Goal: Task Accomplishment & Management: Complete application form

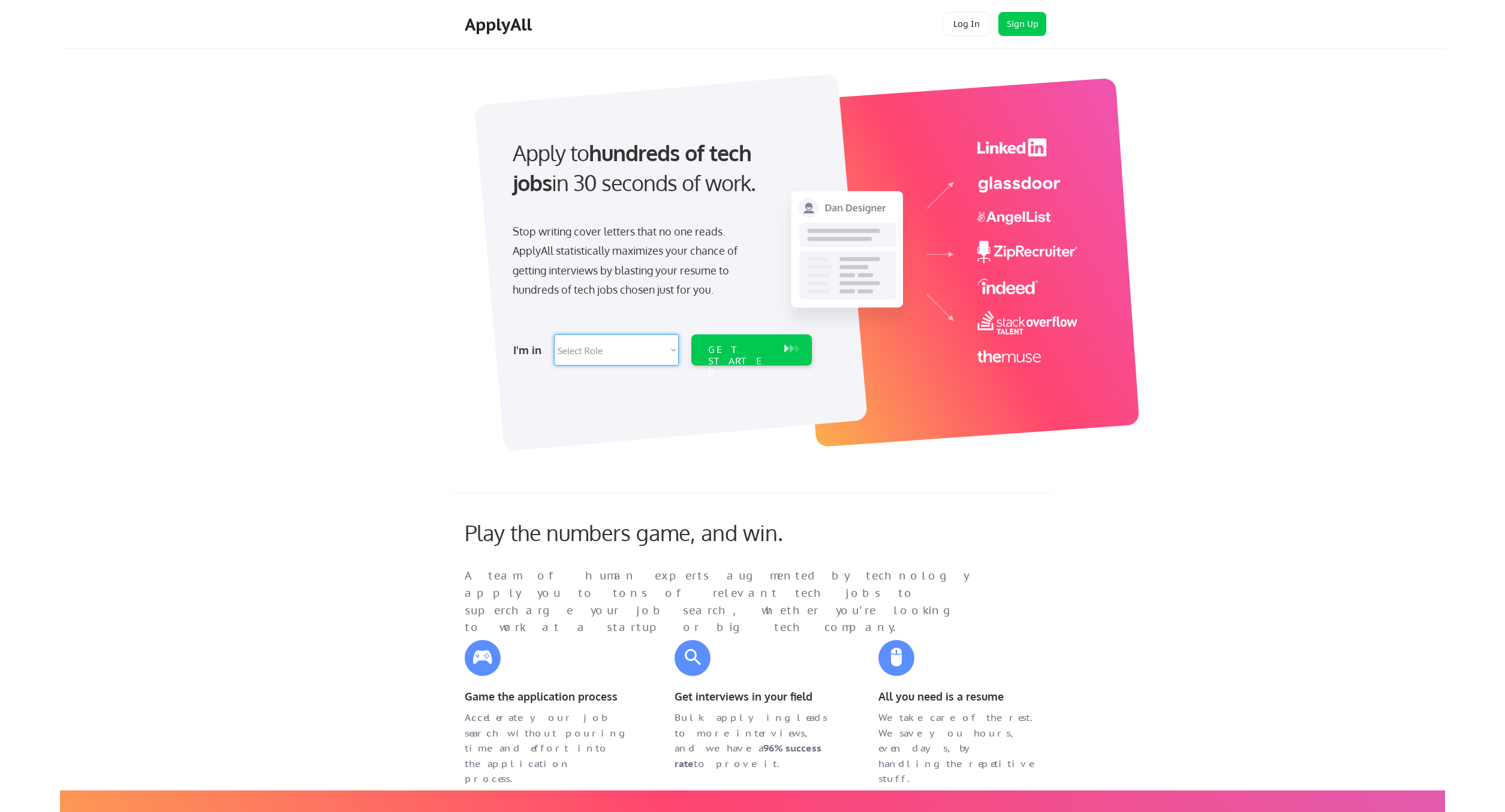
click at [554, 334] on select "Select Role Software Engineering Product Management Customer Success Sales UI/U…" at bounding box center [617, 349] width 125 height 31
select select ""engineering""
click option "Software Engineering" at bounding box center [0, 0] width 0 height 0
select select ""engineering""
click at [1008, 22] on button "Sign Up" at bounding box center [1022, 24] width 48 height 24
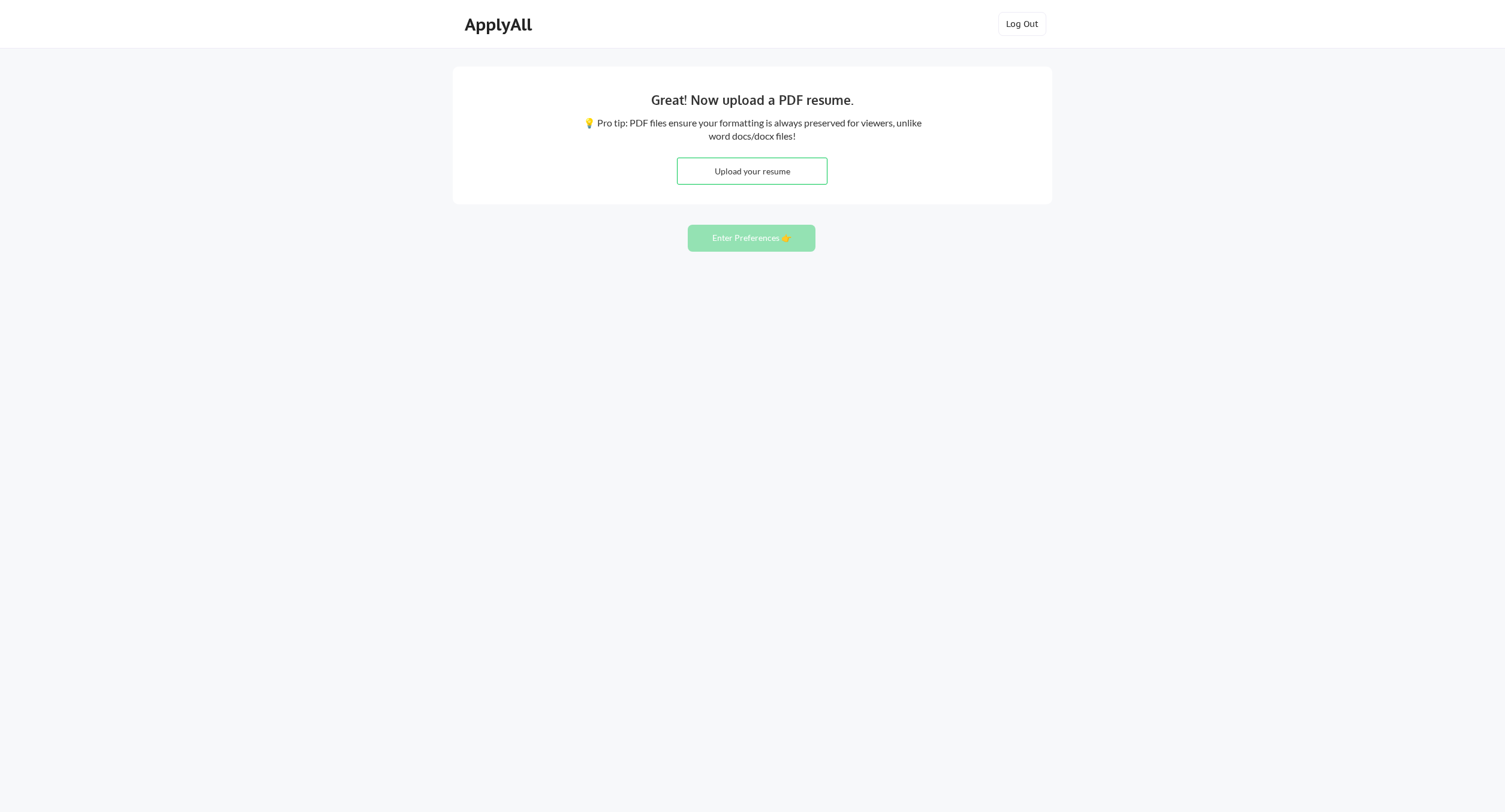
click at [721, 178] on input "file" at bounding box center [752, 171] width 149 height 26
type input "C:\fakepath\Sam Bouabane - Resume.docx"
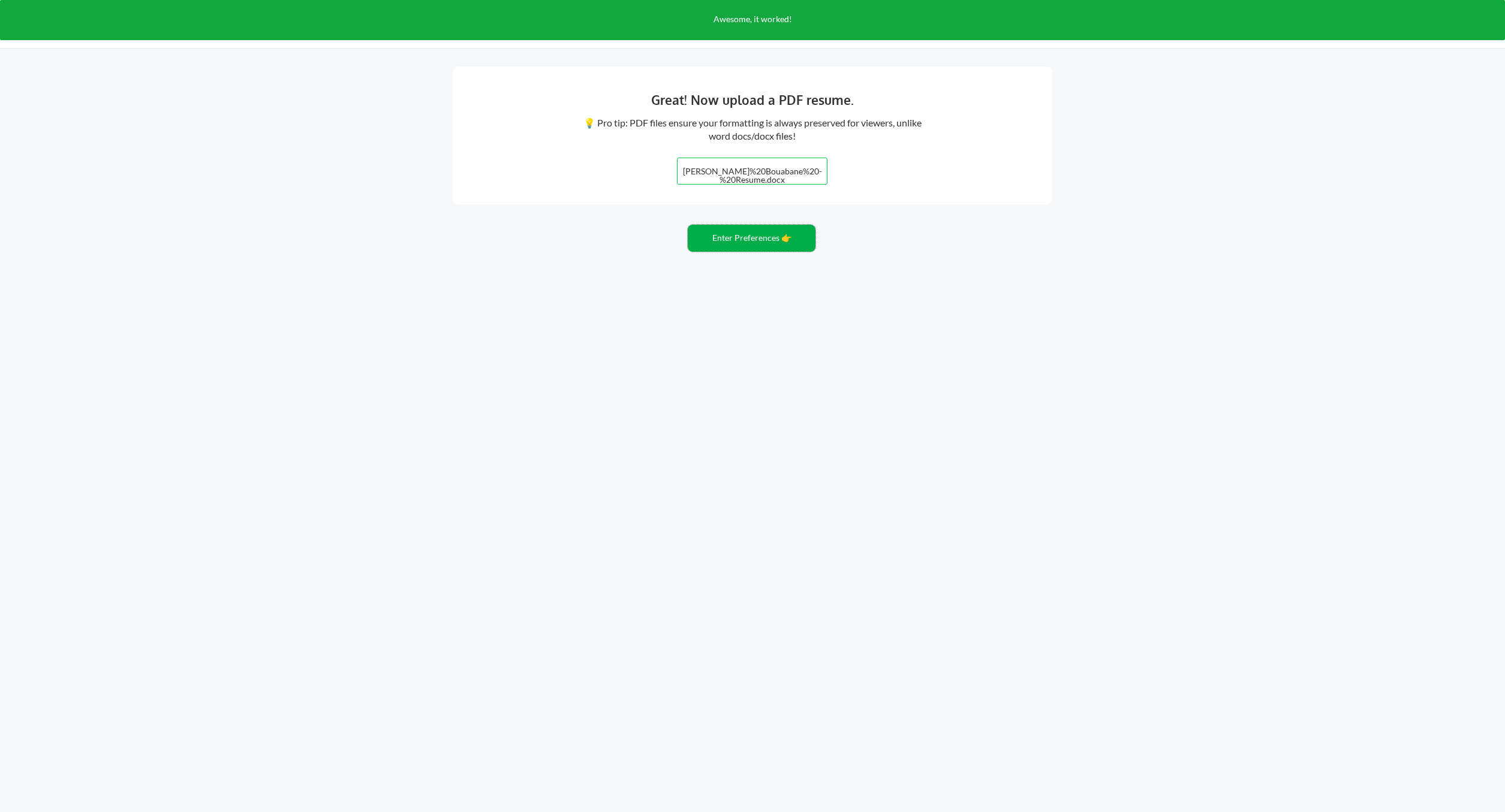
click at [797, 248] on button "Enter Preferences 👉" at bounding box center [751, 238] width 128 height 27
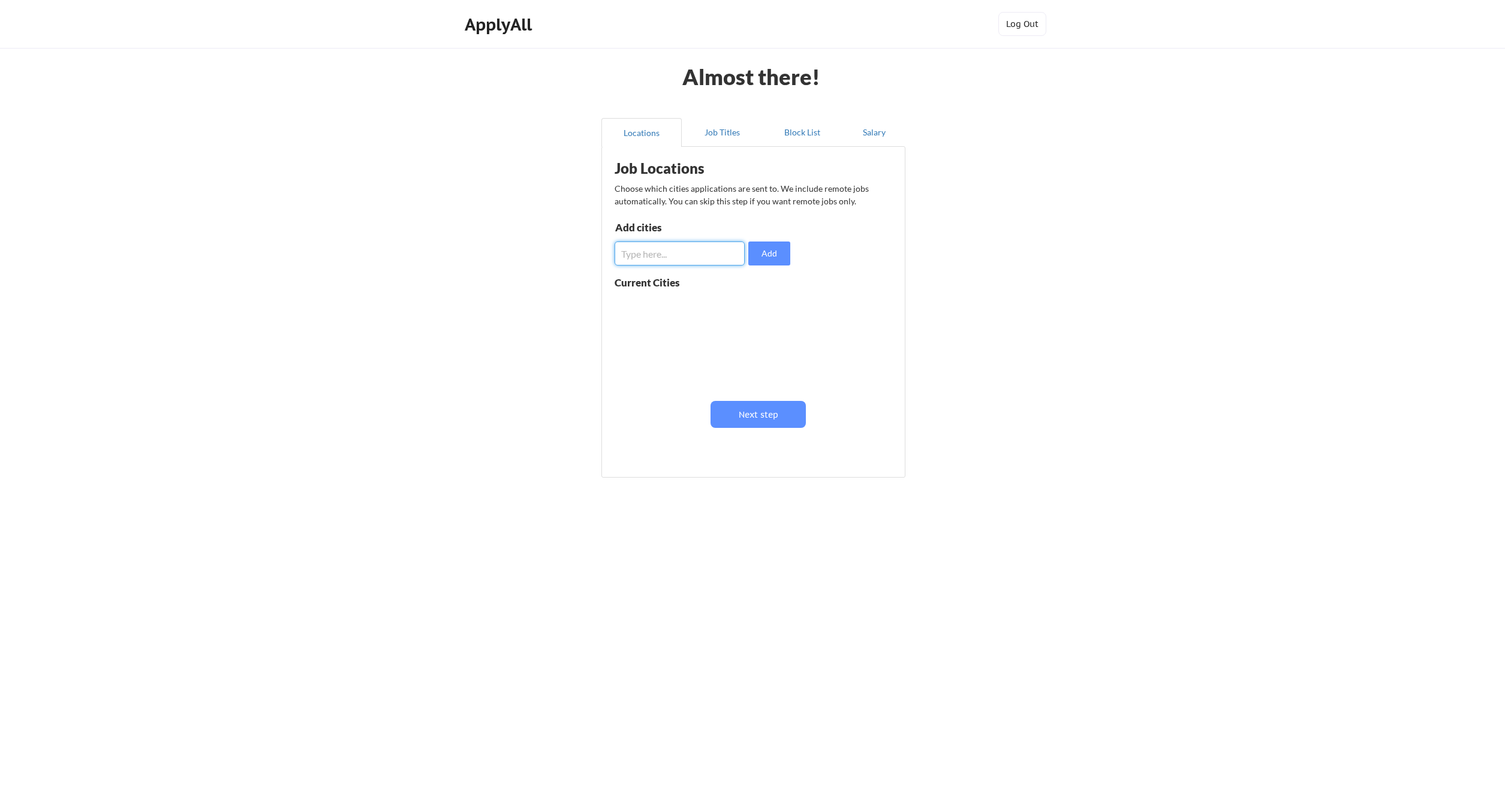
click at [704, 250] on input "input" at bounding box center [680, 254] width 130 height 24
click at [751, 426] on button "Next step" at bounding box center [758, 414] width 95 height 27
click at [691, 260] on input "input" at bounding box center [681, 257] width 131 height 24
type input "Software Engineering Manager"
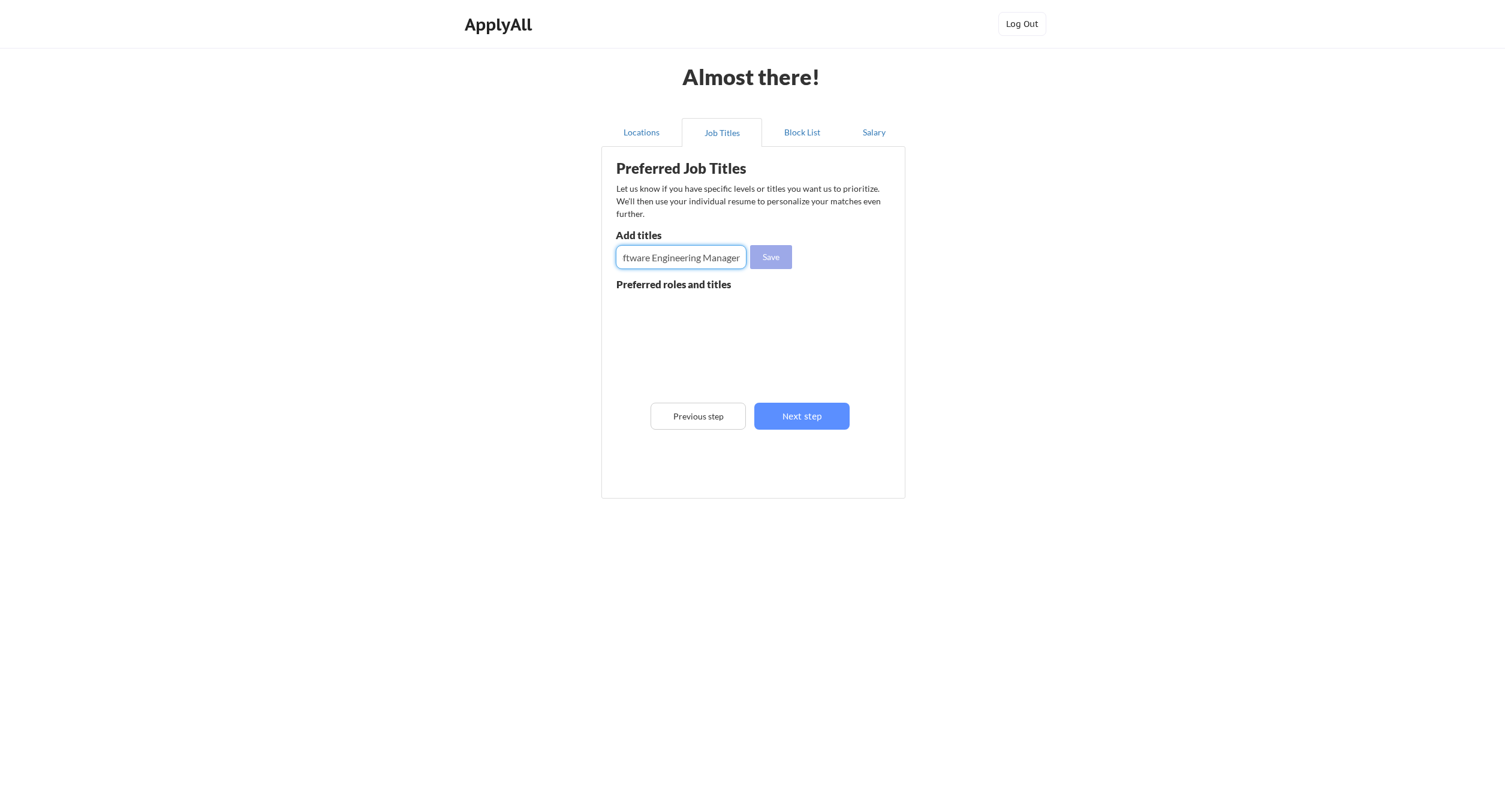
click at [788, 265] on button "Save" at bounding box center [770, 257] width 42 height 24
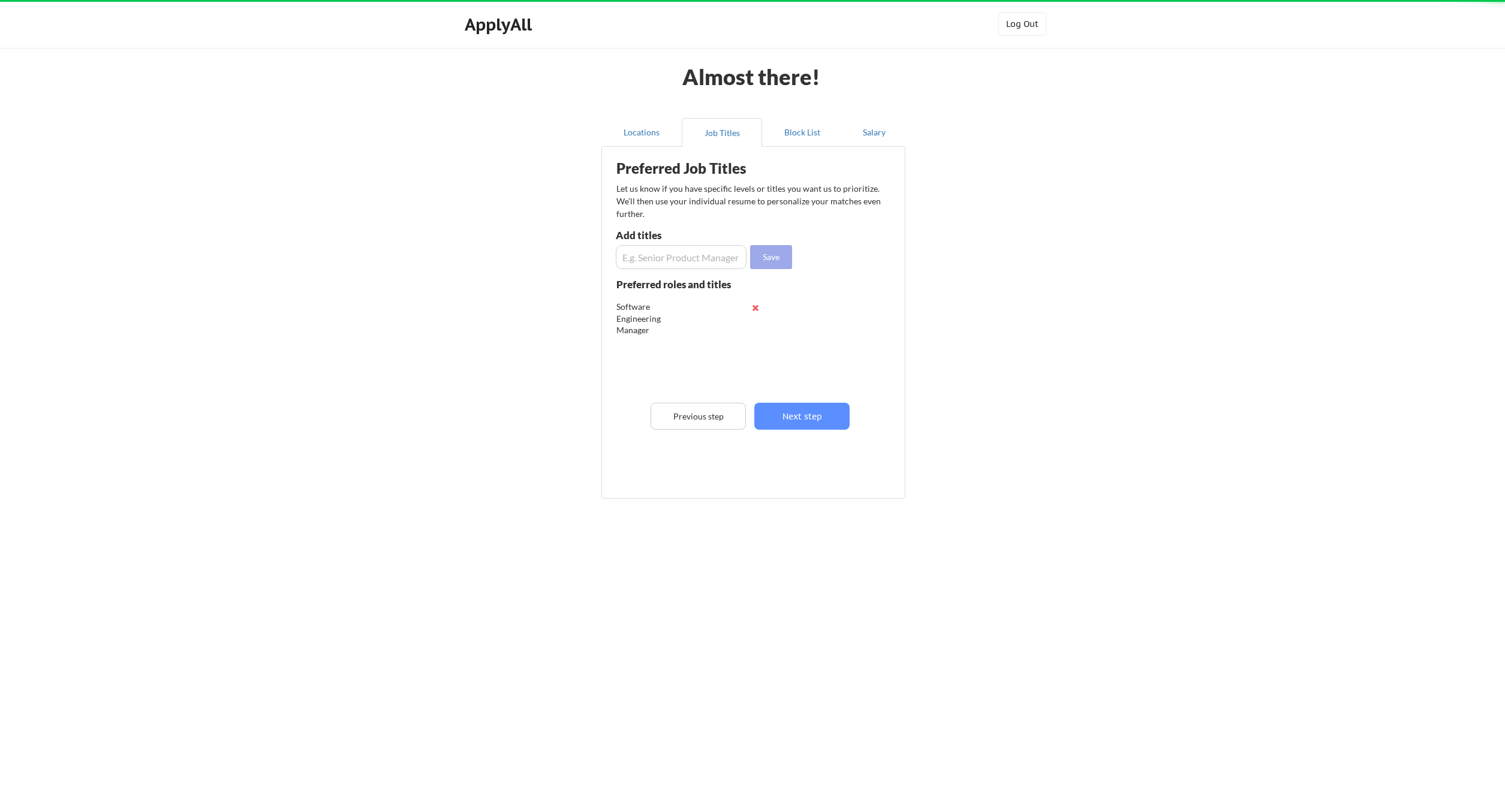
scroll to position [0, 0]
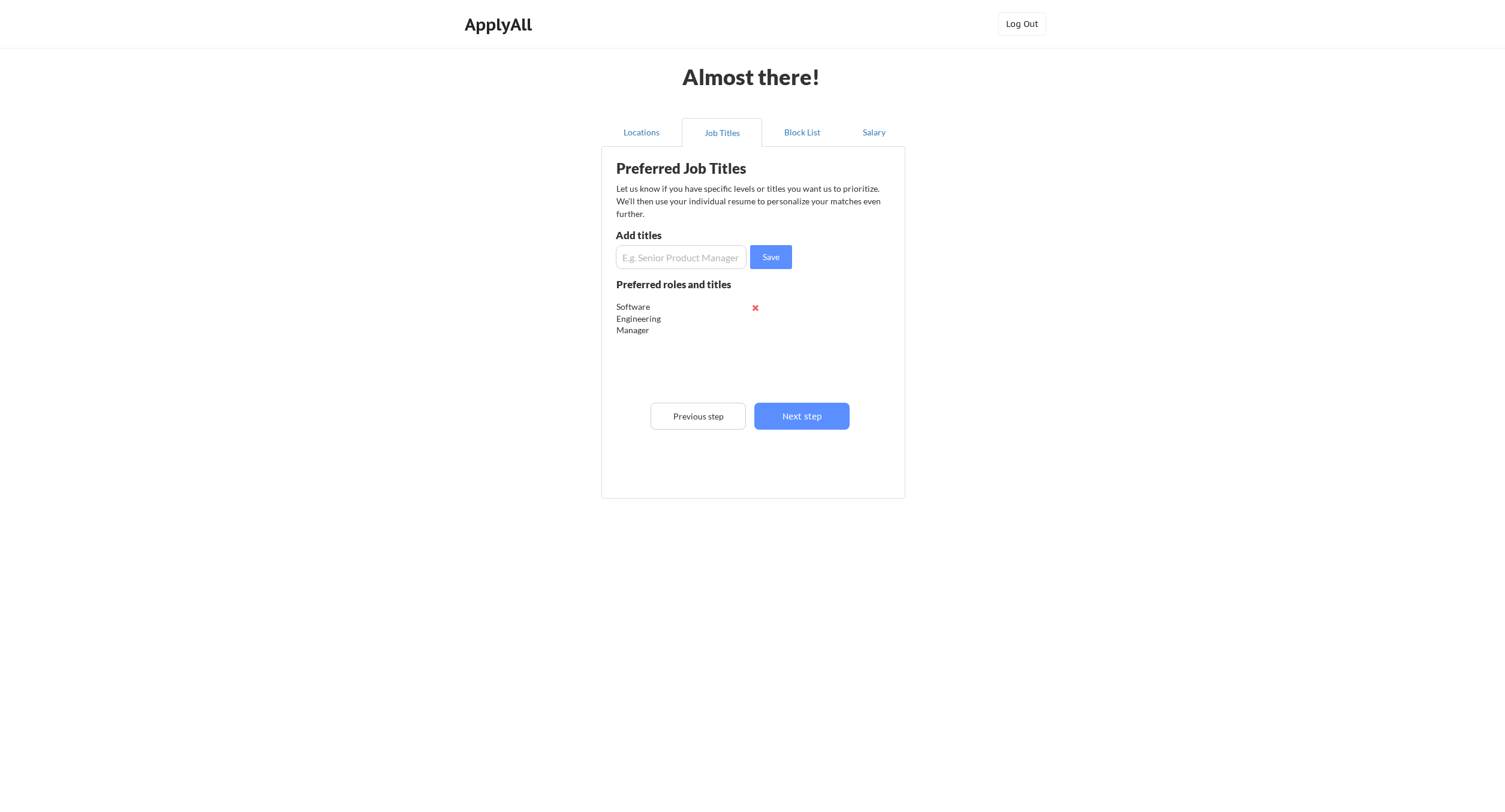
click at [675, 254] on input "input" at bounding box center [681, 257] width 131 height 24
type input "IT Director"
click at [775, 269] on div "Preferred Job Titles Let us know if you have specific levels or titles you want…" at bounding box center [756, 319] width 296 height 334
click at [775, 262] on button "Save" at bounding box center [770, 257] width 42 height 24
click at [695, 256] on input "input" at bounding box center [681, 257] width 131 height 24
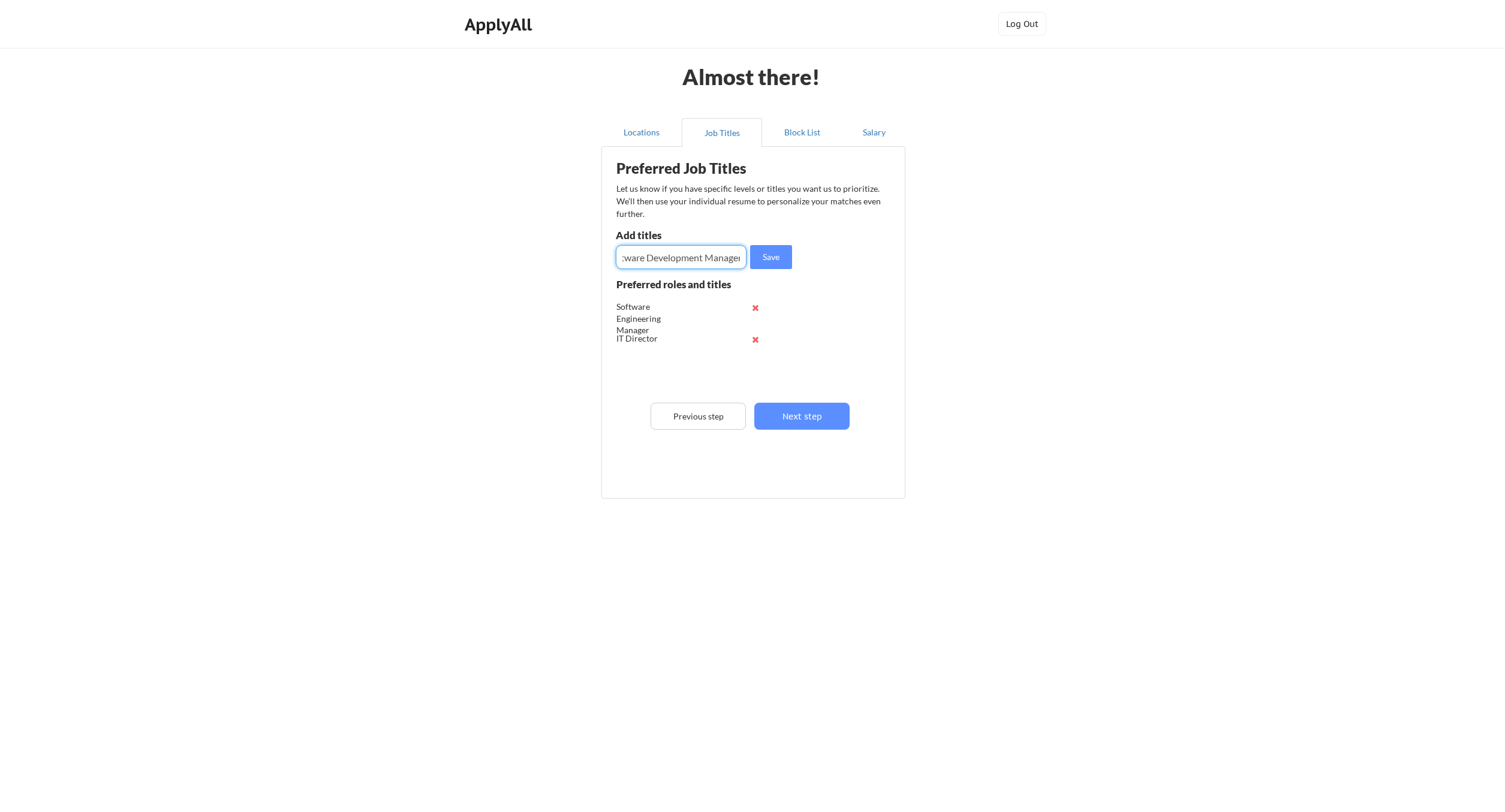
scroll to position [0, 19]
type input "Software Development Manager"
click at [782, 263] on button "Save" at bounding box center [770, 257] width 42 height 24
click at [655, 257] on input "input" at bounding box center [681, 257] width 131 height 24
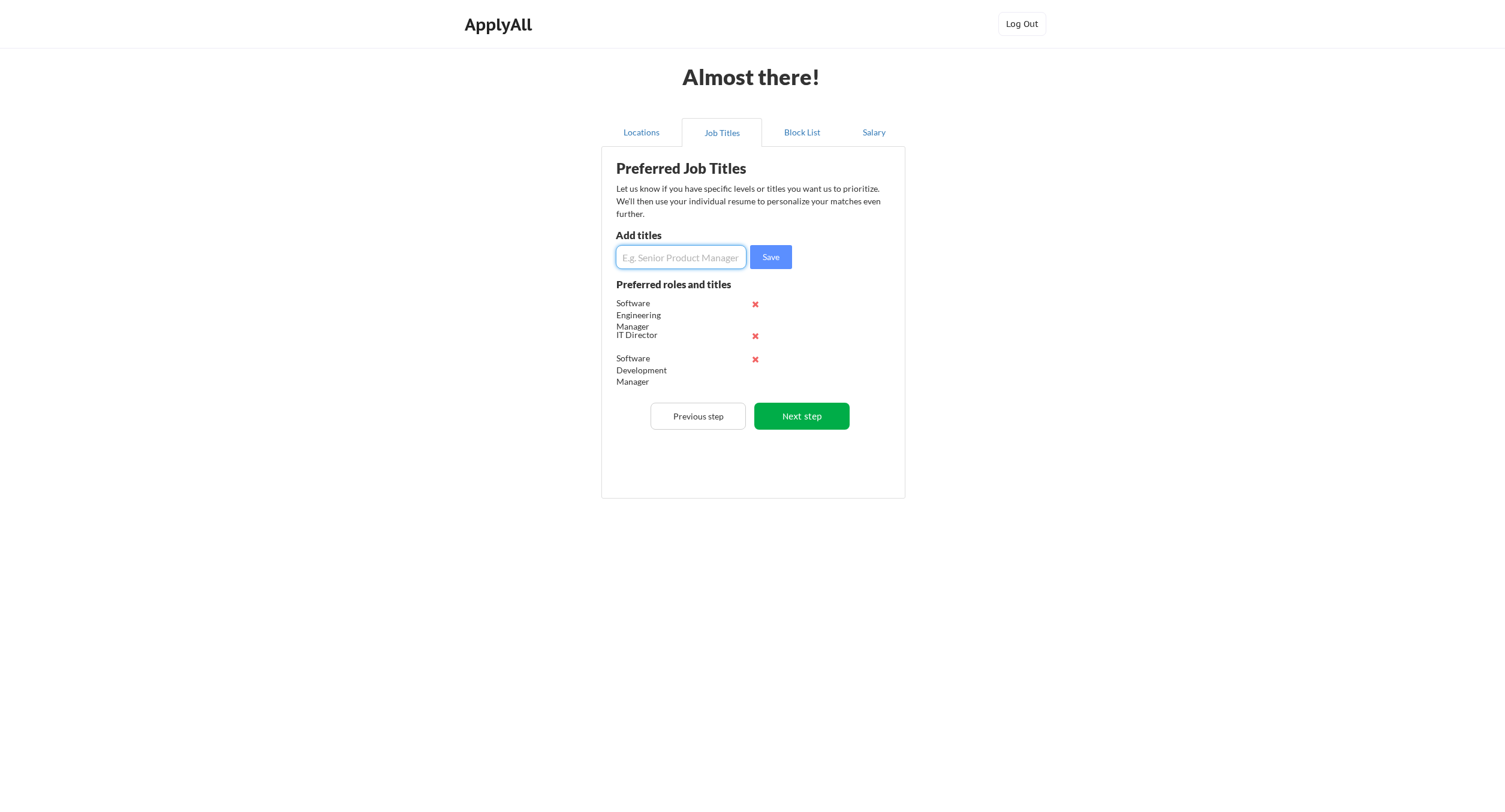
click at [781, 415] on button "Next step" at bounding box center [801, 416] width 95 height 27
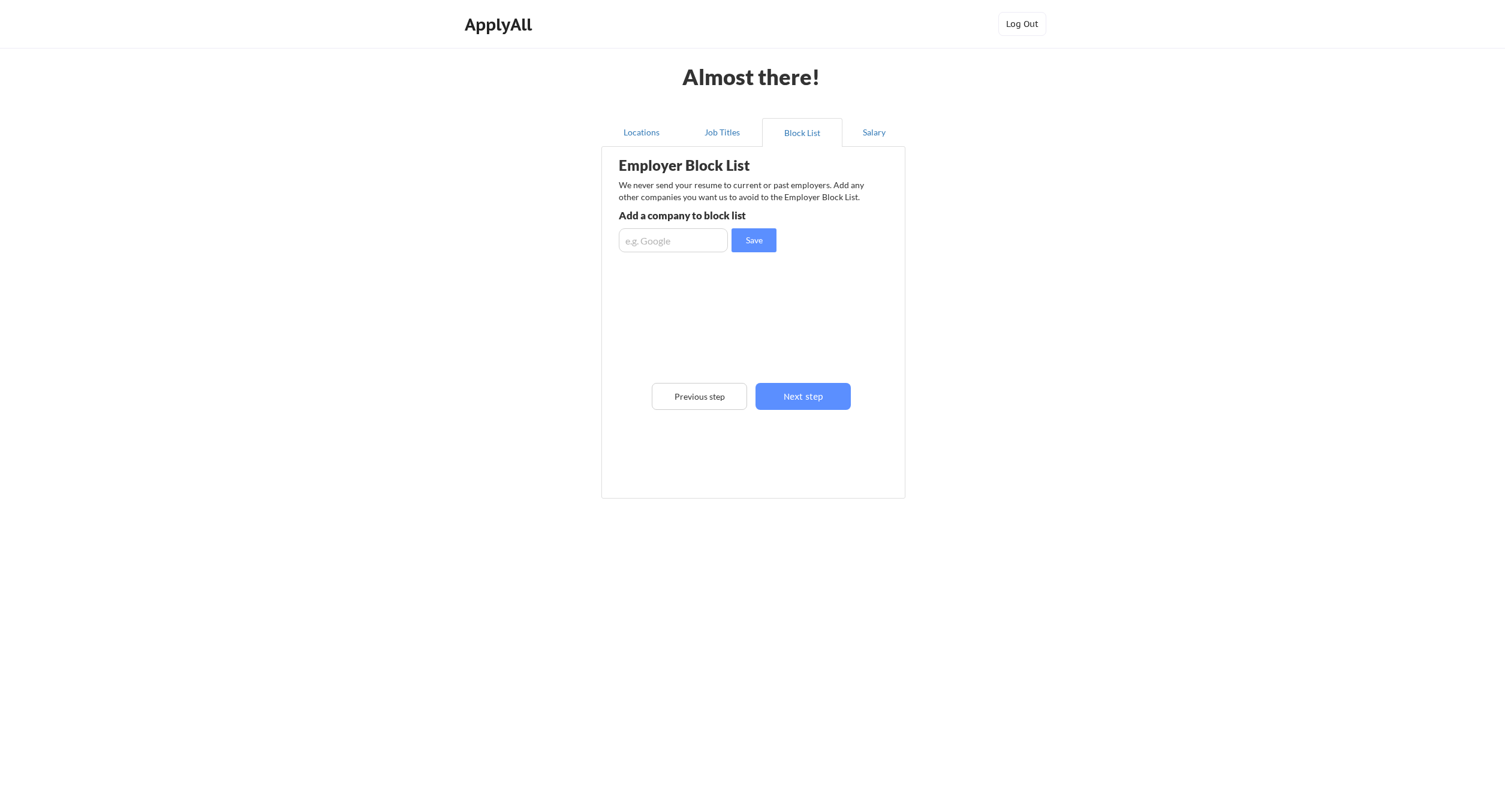
click at [703, 237] on input "input" at bounding box center [673, 240] width 109 height 24
click at [778, 402] on button "Next step" at bounding box center [802, 397] width 95 height 27
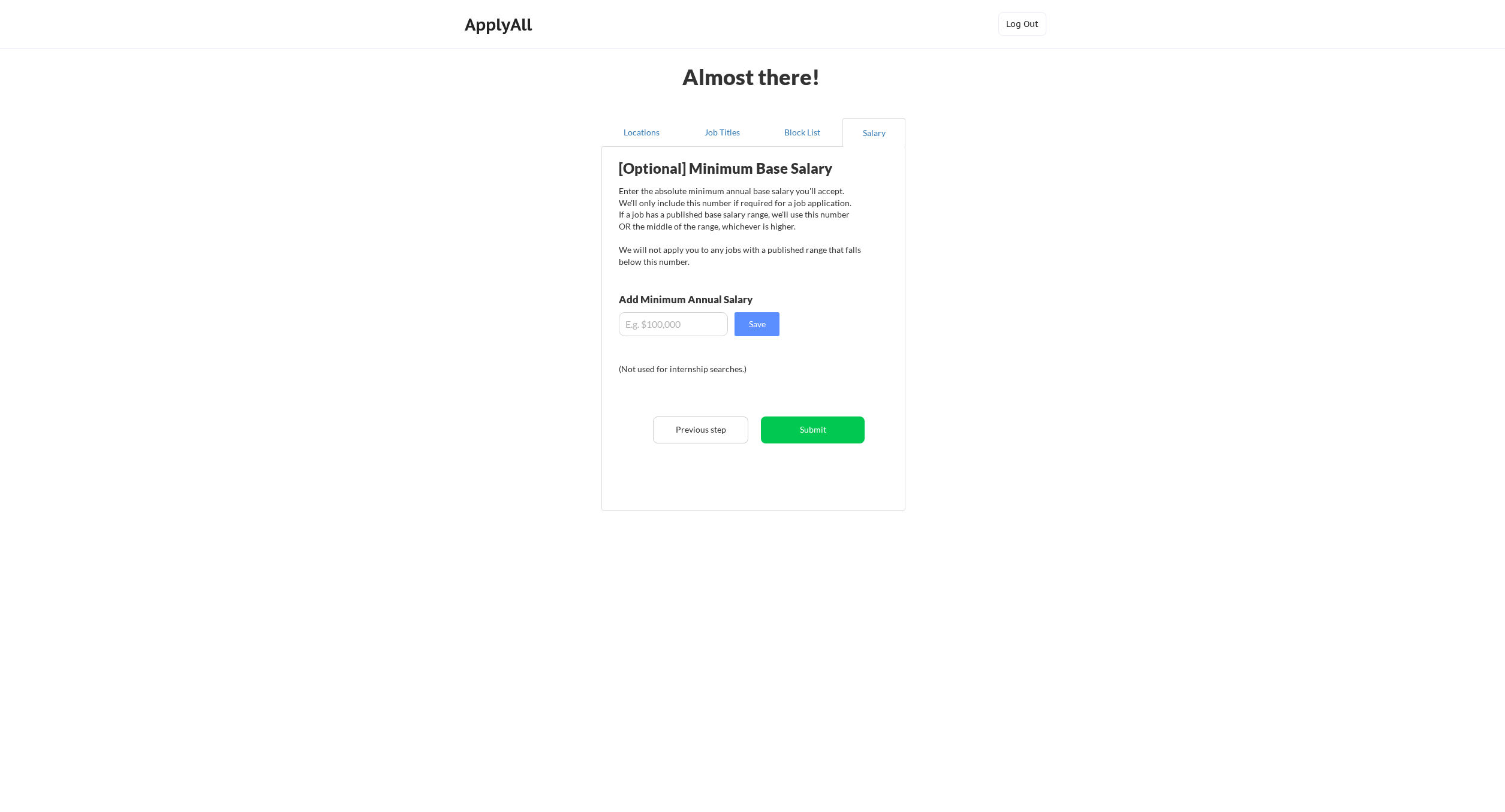
click at [664, 331] on input "input" at bounding box center [673, 325] width 109 height 24
click at [653, 328] on input "input" at bounding box center [673, 325] width 109 height 24
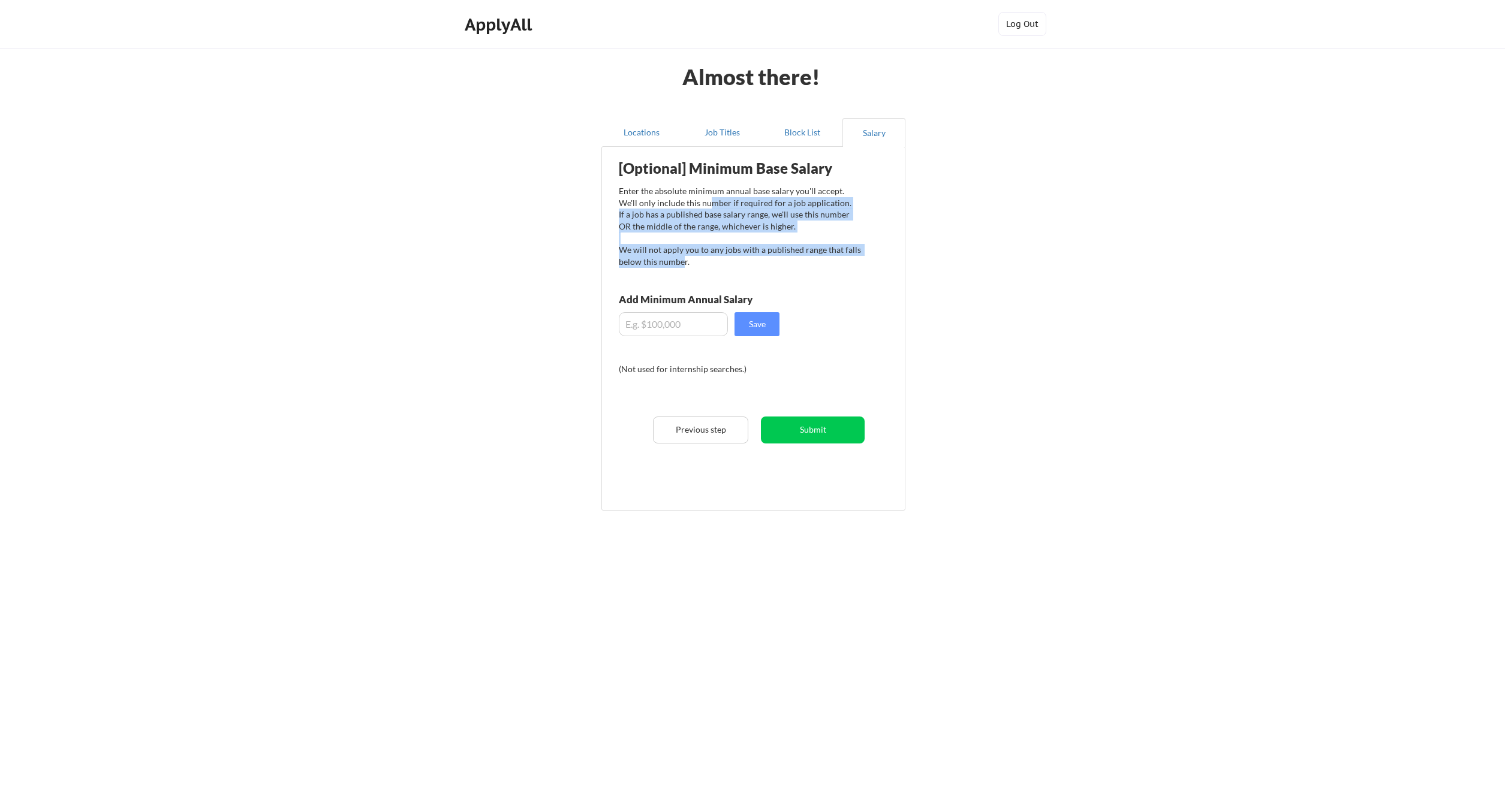
drag, startPoint x: 690, startPoint y: 203, endPoint x: 682, endPoint y: 276, distance: 73.4
click at [682, 268] on div "Enter the absolute minimum annual base salary you'll accept. We'll only include…" at bounding box center [740, 226] width 242 height 82
click at [720, 214] on div "Enter the absolute minimum annual base salary you'll accept. We'll only include…" at bounding box center [740, 226] width 242 height 82
drag, startPoint x: 695, startPoint y: 196, endPoint x: 695, endPoint y: 257, distance: 61.0
click at [695, 257] on div "Enter the absolute minimum annual base salary you'll accept. We'll only include…" at bounding box center [740, 226] width 242 height 82
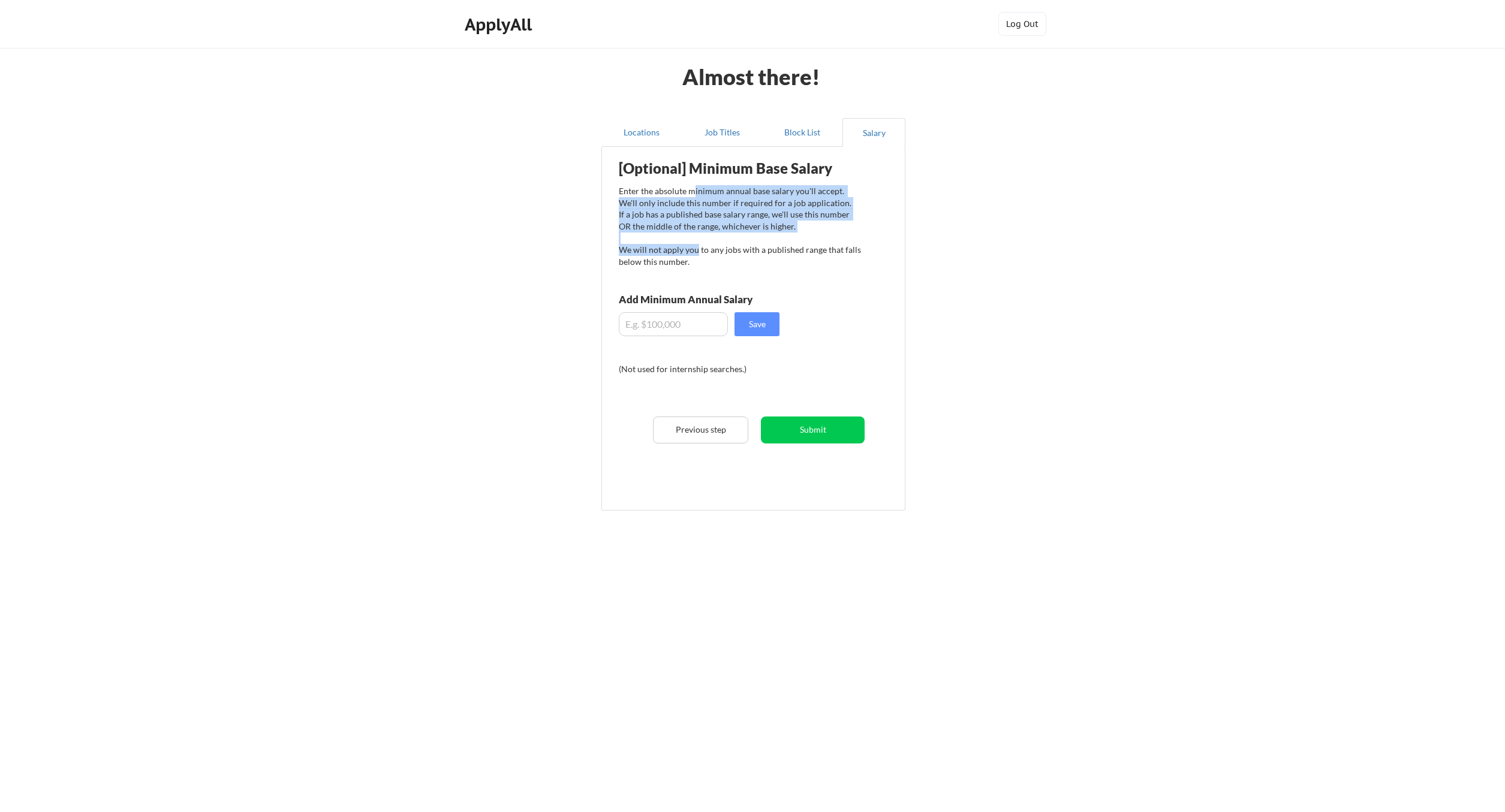
click at [746, 231] on div "Enter the absolute minimum annual base salary you'll accept. We'll only include…" at bounding box center [740, 226] width 242 height 82
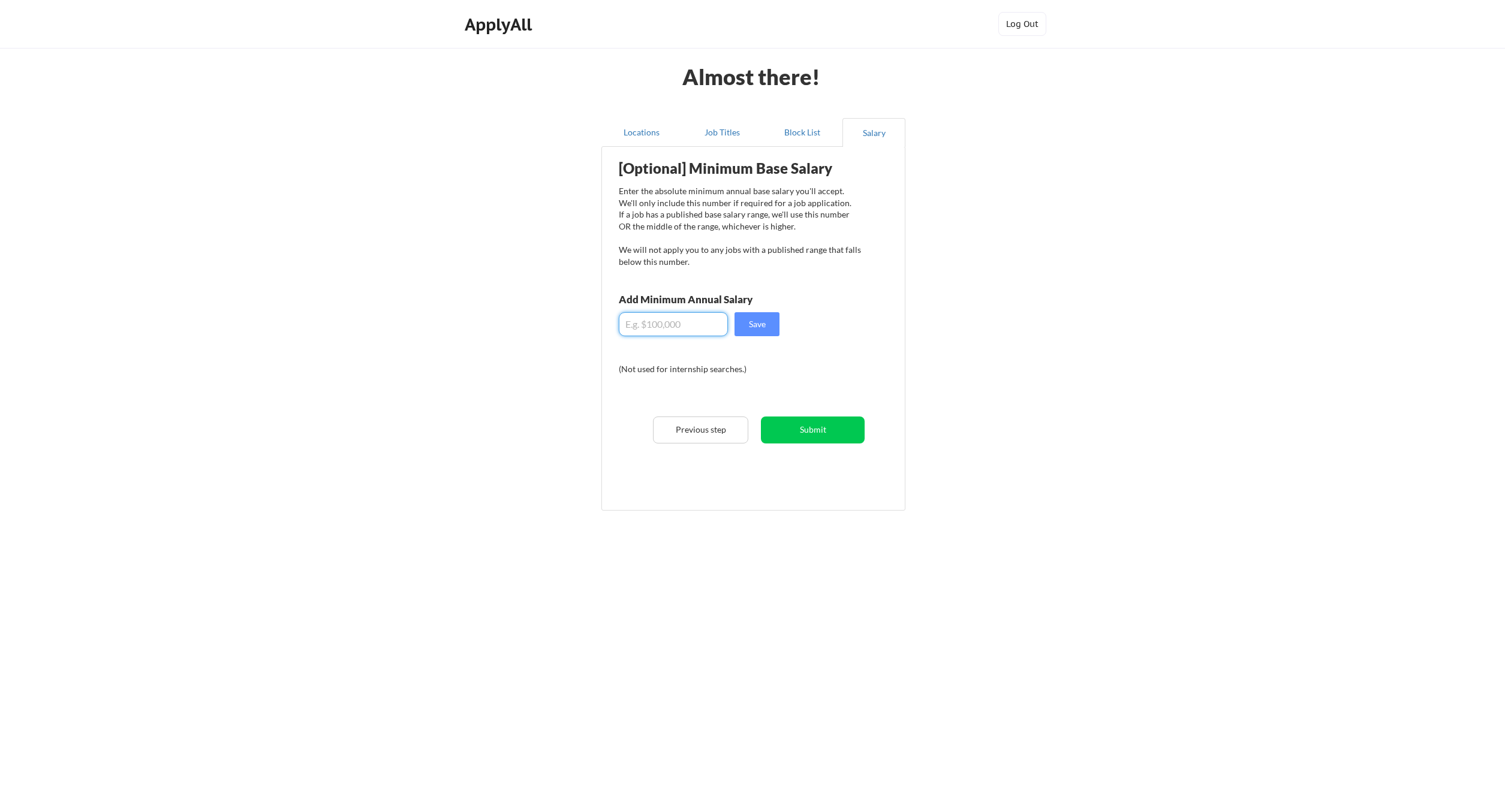
click at [682, 328] on input "input" at bounding box center [673, 325] width 109 height 24
click at [746, 328] on button "Save" at bounding box center [757, 325] width 45 height 24
click at [643, 325] on input "input" at bounding box center [673, 325] width 109 height 24
type input "$155,000"
click at [769, 312] on div "[Optional] Minimum Base Salary Enter the absolute minimum annual base salary yo…" at bounding box center [756, 324] width 296 height 343
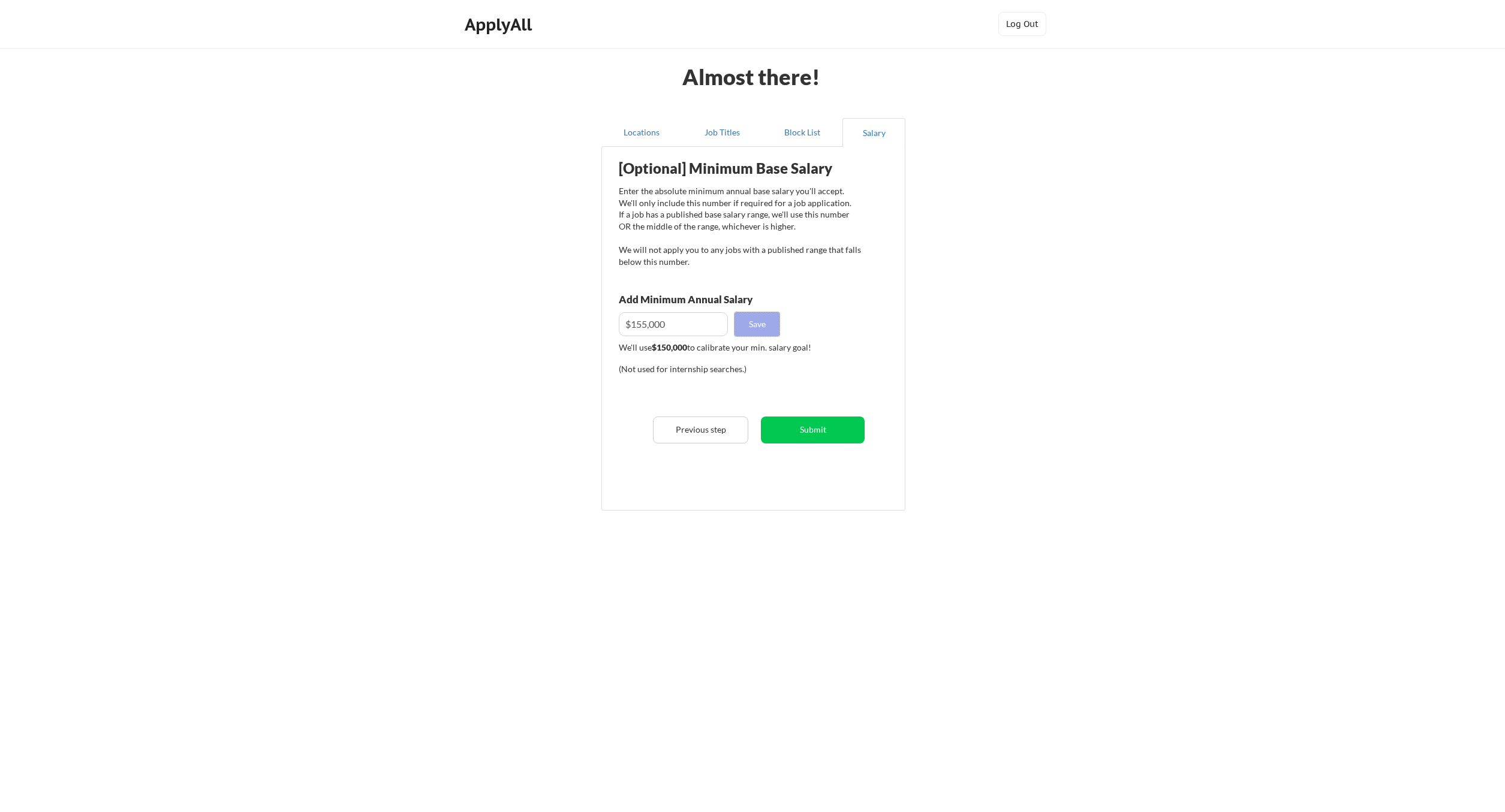
click at [765, 325] on button "Save" at bounding box center [757, 325] width 45 height 24
click at [803, 437] on button "Submit" at bounding box center [812, 430] width 104 height 27
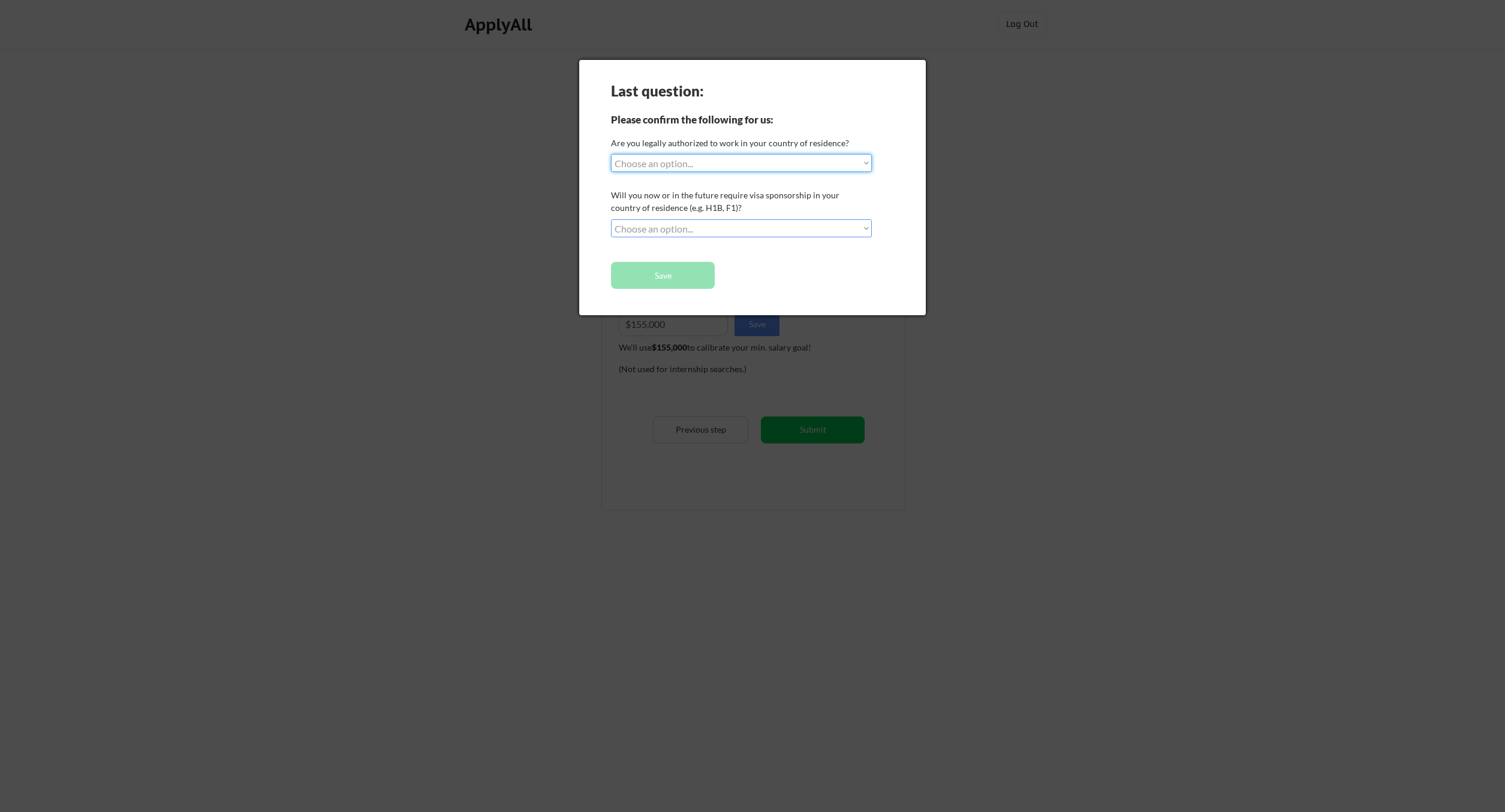
click at [611, 154] on select "Choose an option... Yes, I am a US Citizen Yes, I am a Canadian Citizen Yes, I …" at bounding box center [741, 163] width 261 height 18
select select ""yes__i_am_a_us_citizen""
click option "Yes, I am a US Citizen" at bounding box center [0, 0] width 0 height 0
click at [611, 219] on select "Choose an option... No, I will not need sponsorship Yes, I will need sponsorship" at bounding box center [741, 228] width 261 height 18
select select ""no__i_will_not_need_sponsorship""
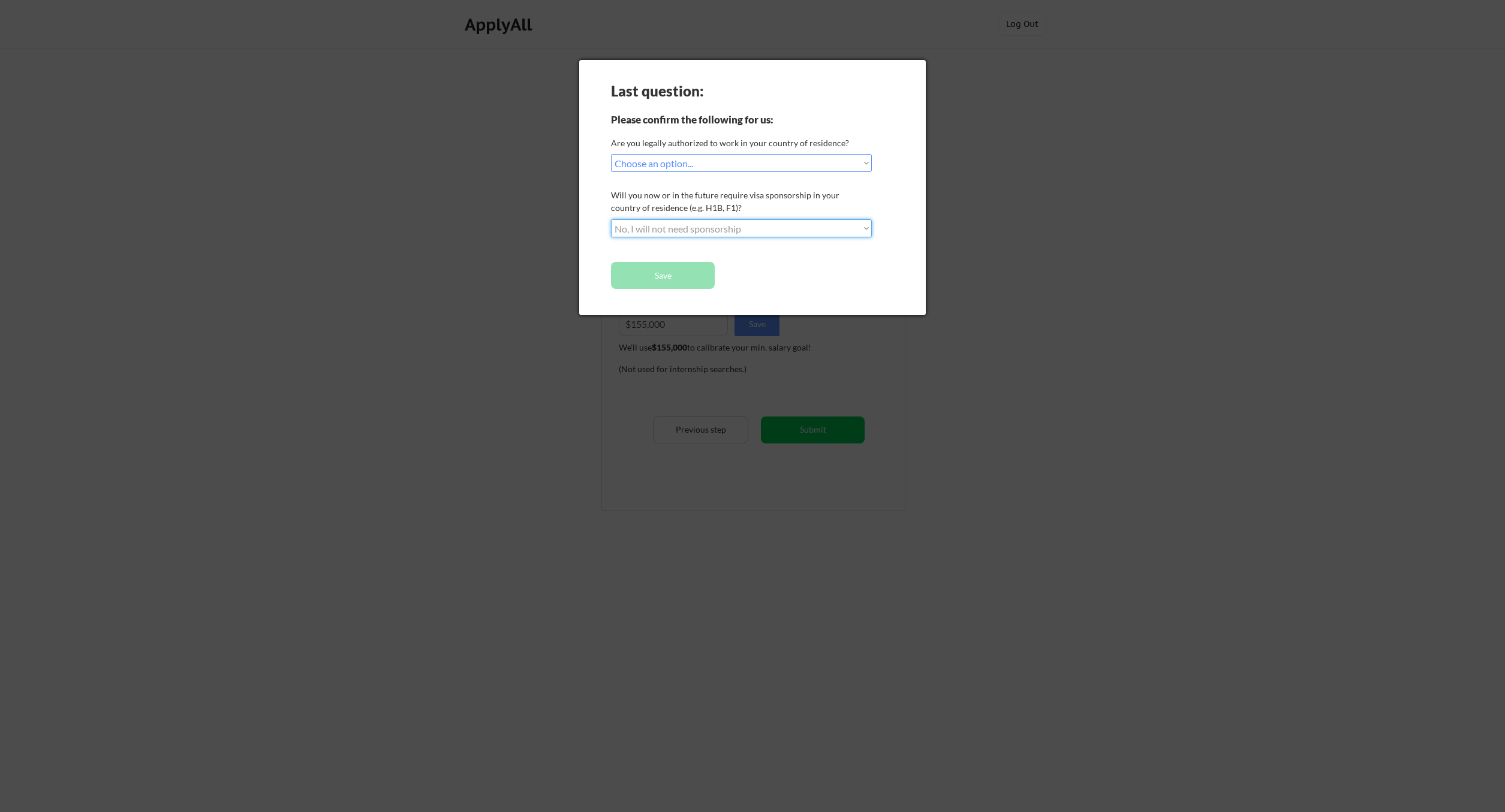
click option "No, I will not need sponsorship" at bounding box center [0, 0] width 0 height 0
click at [743, 286] on div "Last question: Please confirm the following for us: Are you legally authorized …" at bounding box center [752, 188] width 346 height 256
click at [700, 275] on button "Save" at bounding box center [663, 276] width 104 height 27
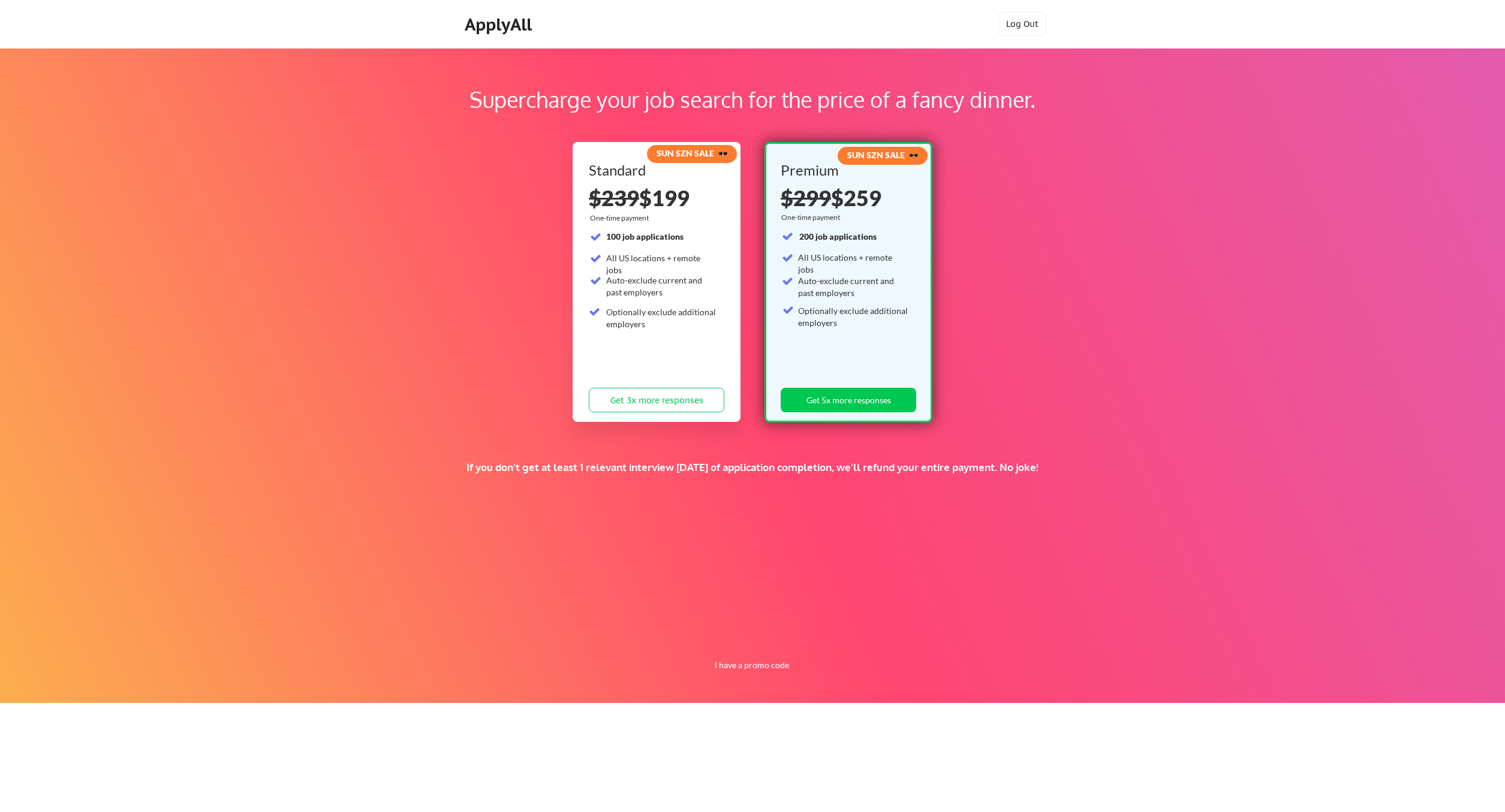
click at [837, 267] on div "200 job applications All US locations + remote jobs Auto-exclude current and pa…" at bounding box center [846, 297] width 128 height 134
click at [840, 402] on button "Get 5x more responses" at bounding box center [848, 400] width 136 height 25
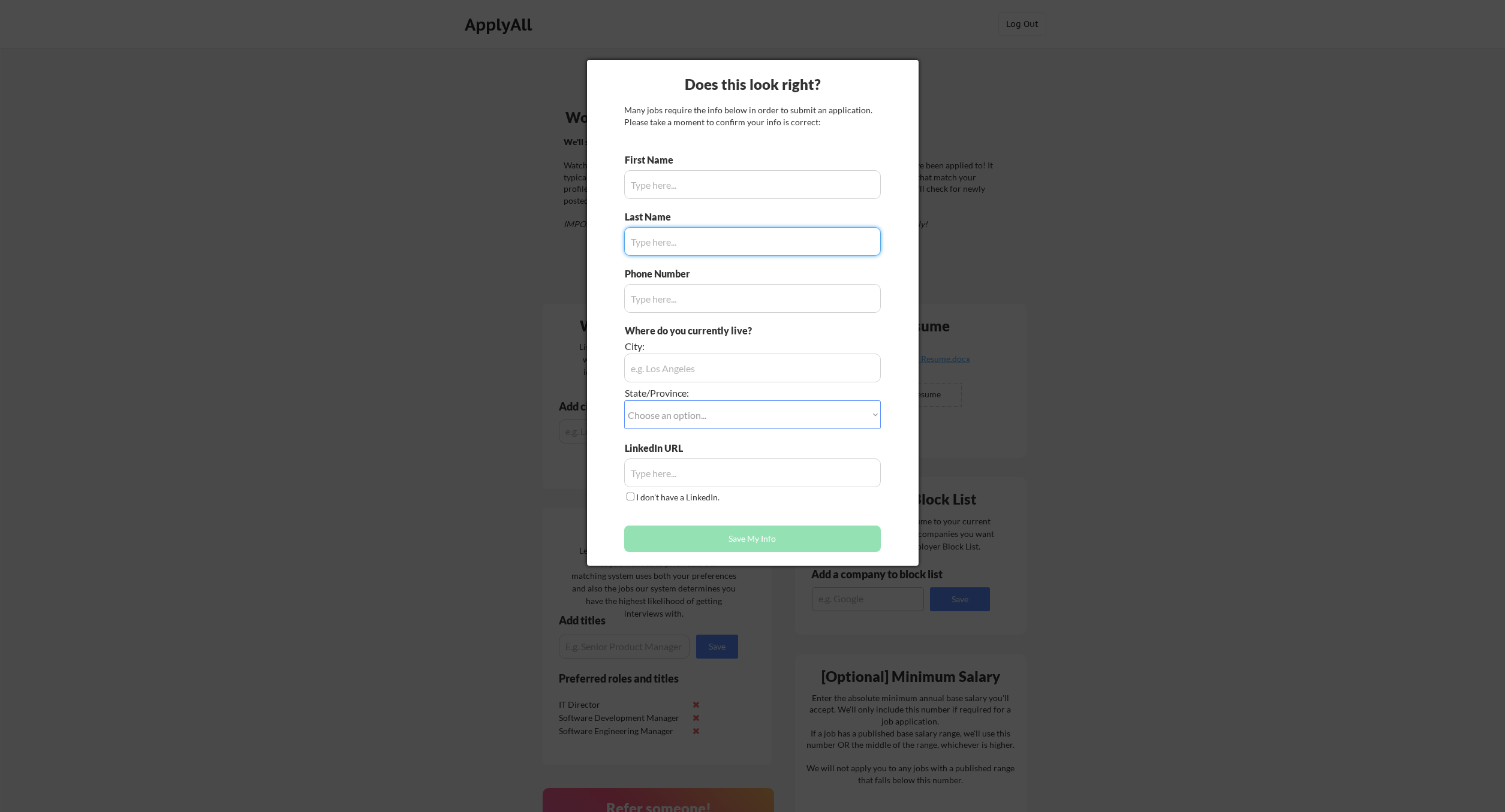
type input "Sam"
type input "(716) 548-0601"
type input "Freeville, NY"
click at [688, 237] on input "input" at bounding box center [753, 242] width 257 height 29
type input "Bouabane"
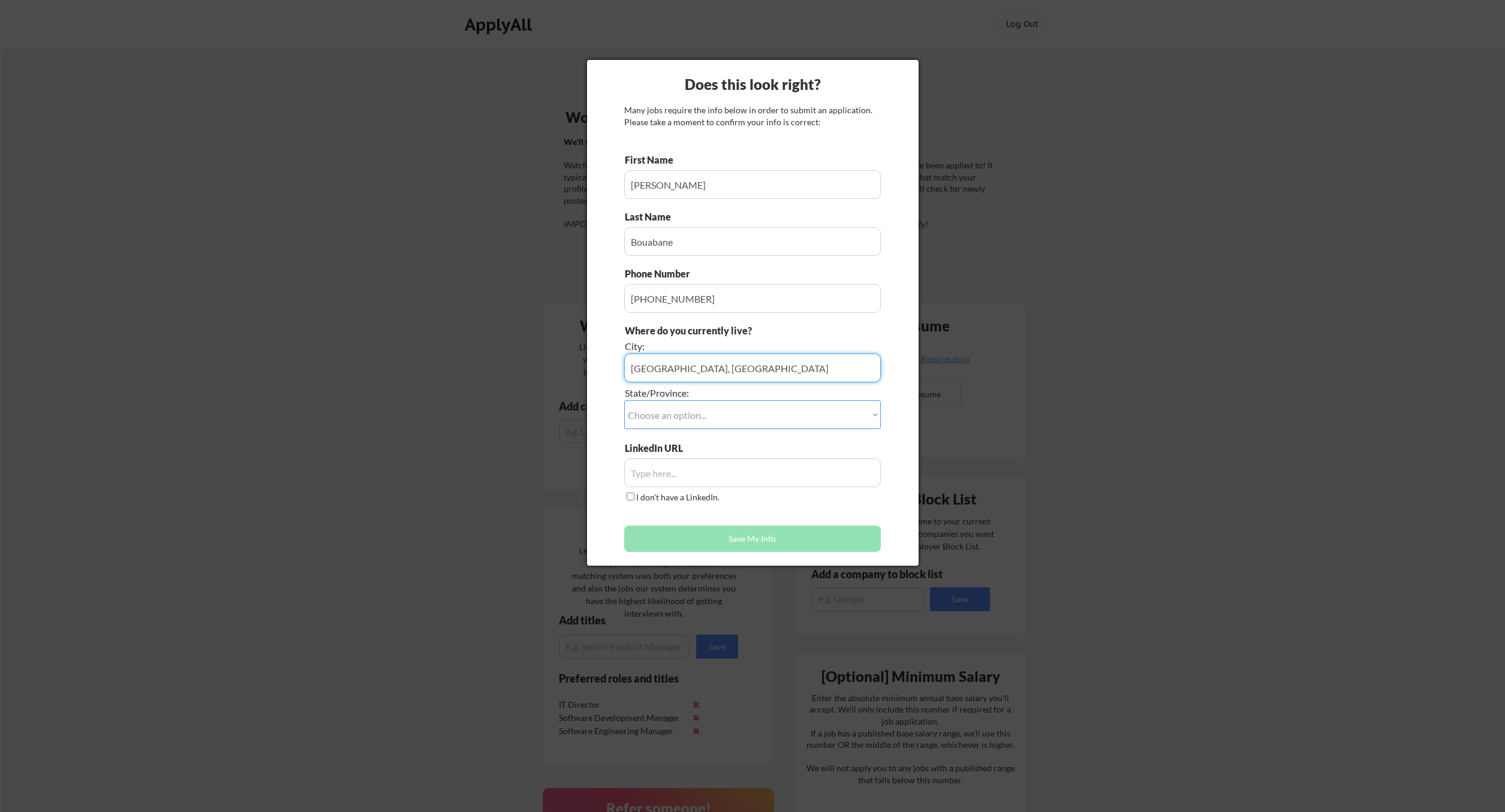
click at [692, 363] on input "input" at bounding box center [753, 368] width 257 height 29
type input "Freeville"
click at [624, 400] on select "Choose an option... Other/Not Applicable Alabama Alaska Alberta Arizona Arkansa…" at bounding box center [753, 415] width 257 height 29
select select ""New York""
click option "New York" at bounding box center [0, 0] width 0 height 0
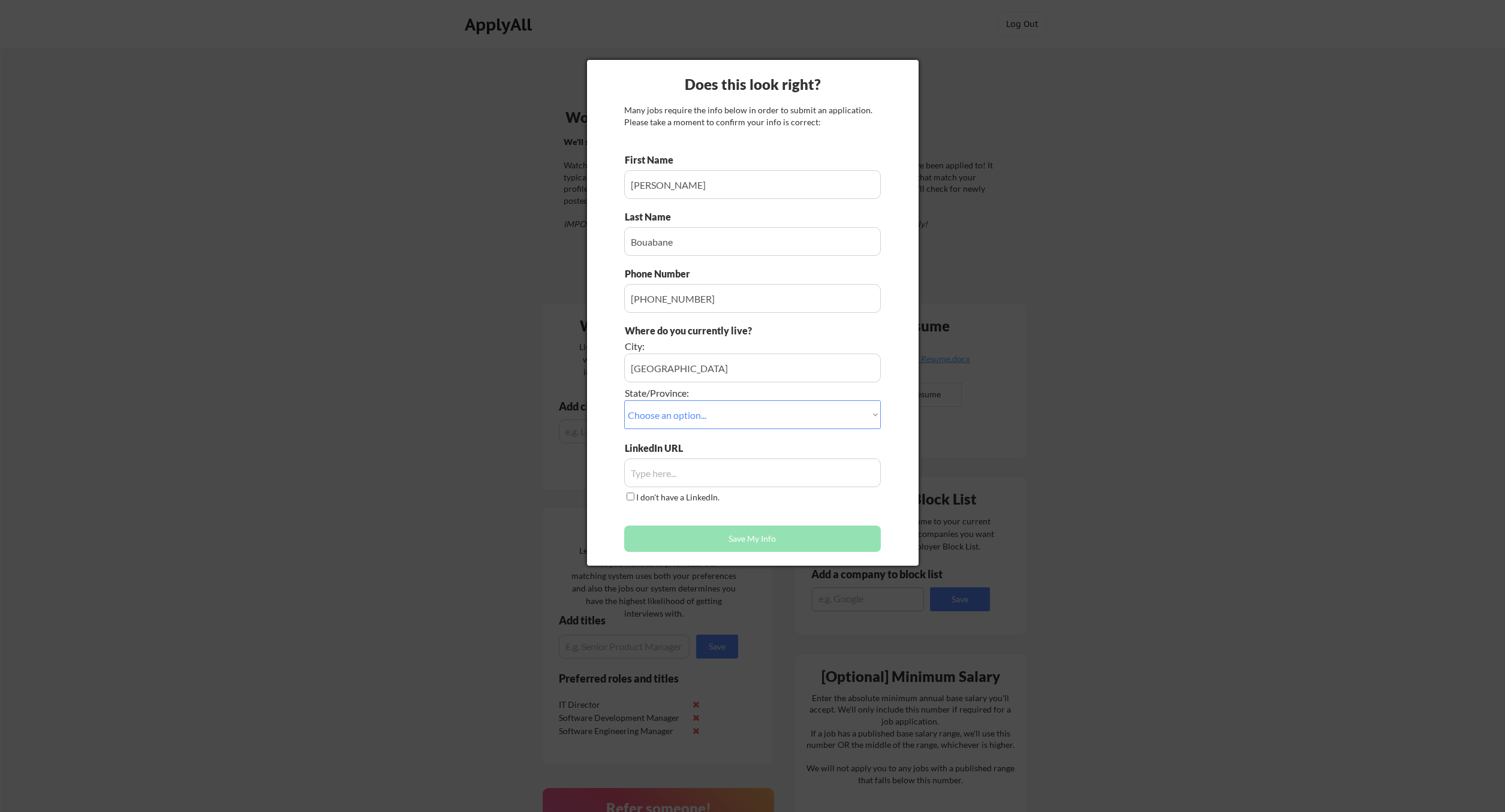
click at [652, 478] on input "input" at bounding box center [753, 473] width 257 height 29
click at [682, 523] on div "First Name Last Name Phone Number Where do you currently live? City: State/Prov…" at bounding box center [753, 355] width 257 height 404
click at [652, 477] on input "input" at bounding box center [753, 473] width 257 height 29
click at [713, 460] on input "input" at bounding box center [753, 473] width 257 height 29
paste input "https://www.linkedin.com/in/sam-bouabane/"
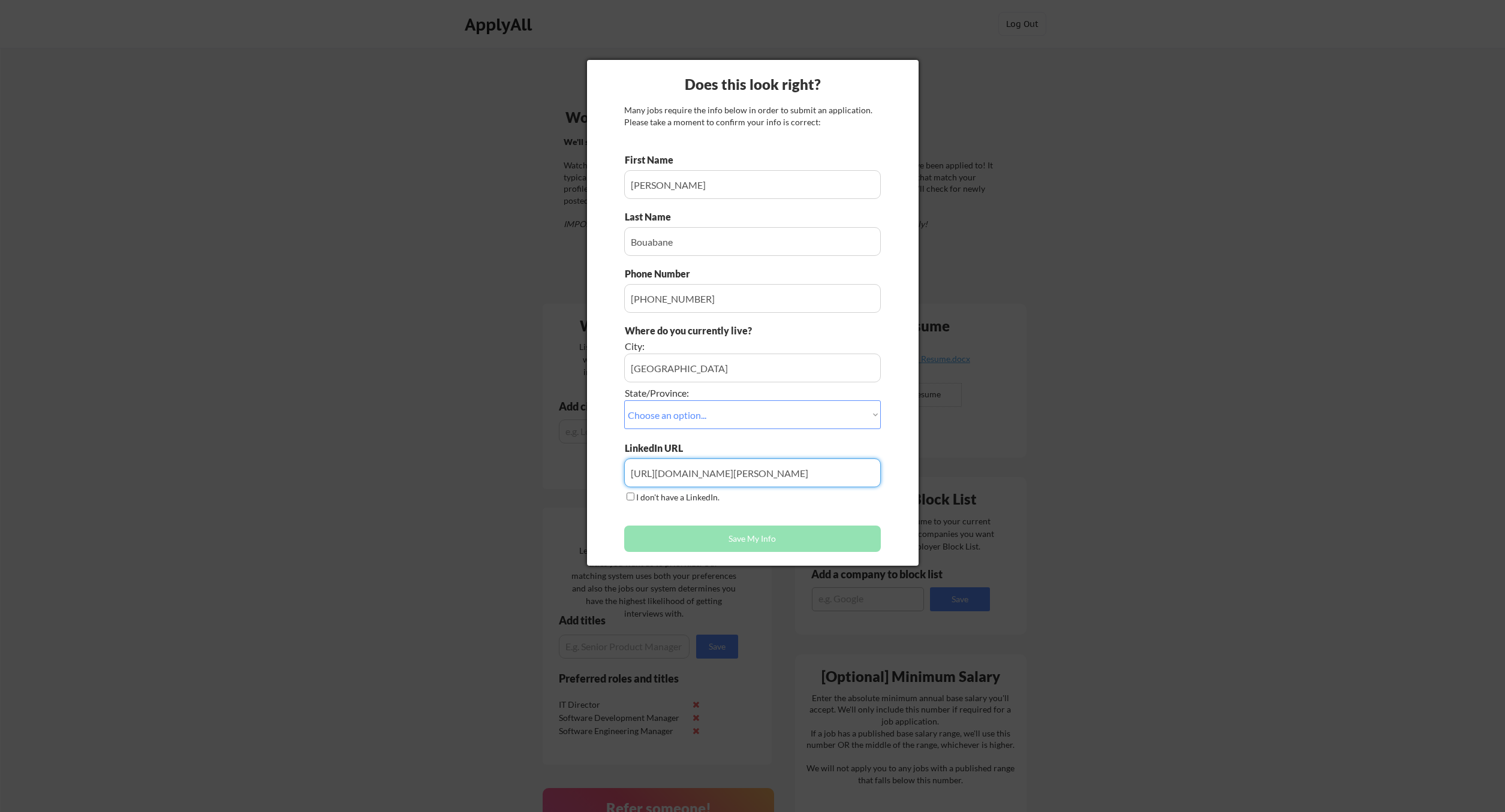
type input "https://www.linkedin.com/in/sam-bouabane/"
click at [615, 530] on div "Does this look right? Many jobs require the info below in order to submit an ap…" at bounding box center [752, 313] width 331 height 506
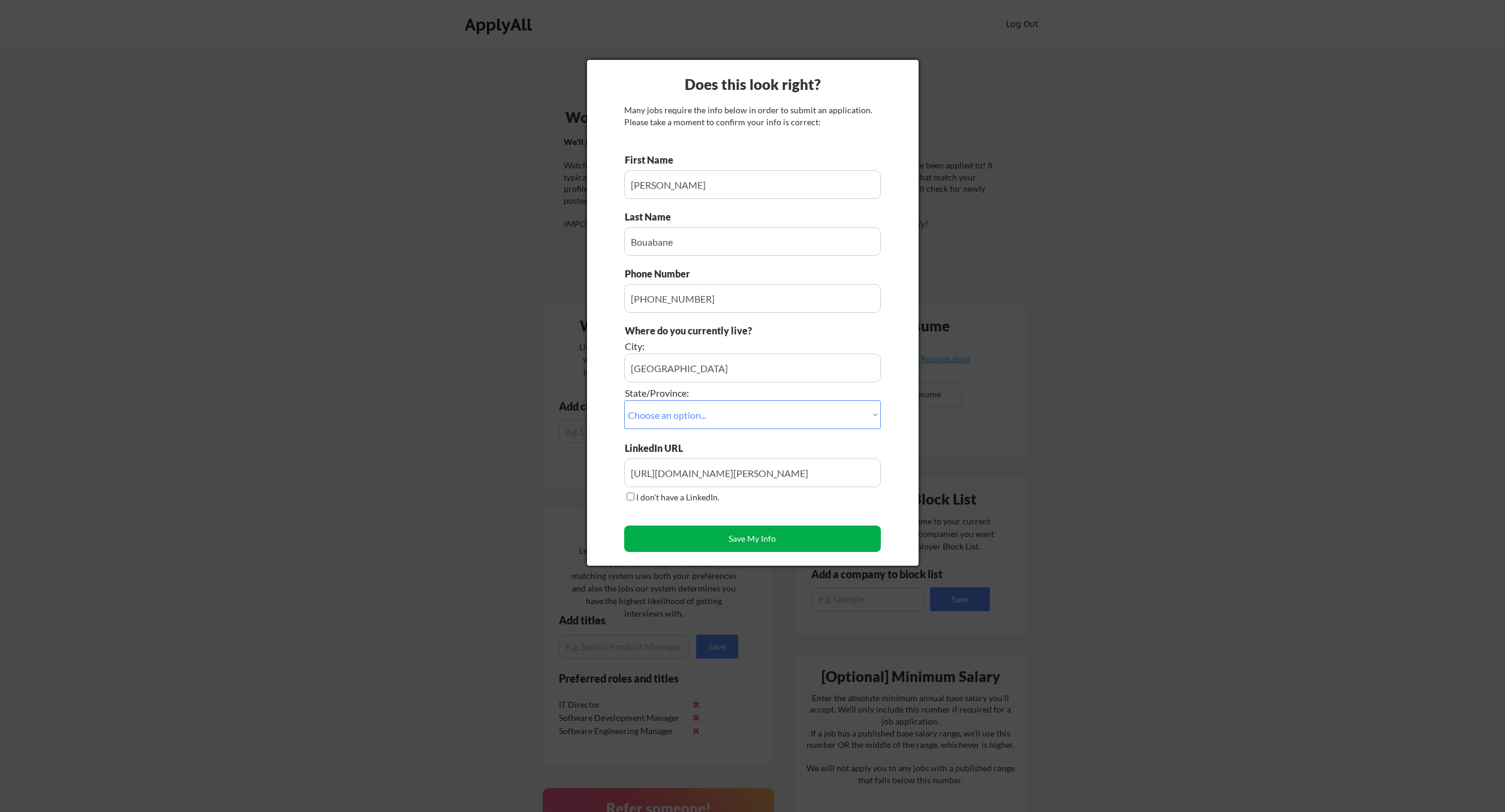
click at [660, 535] on button "Save My Info" at bounding box center [753, 539] width 257 height 27
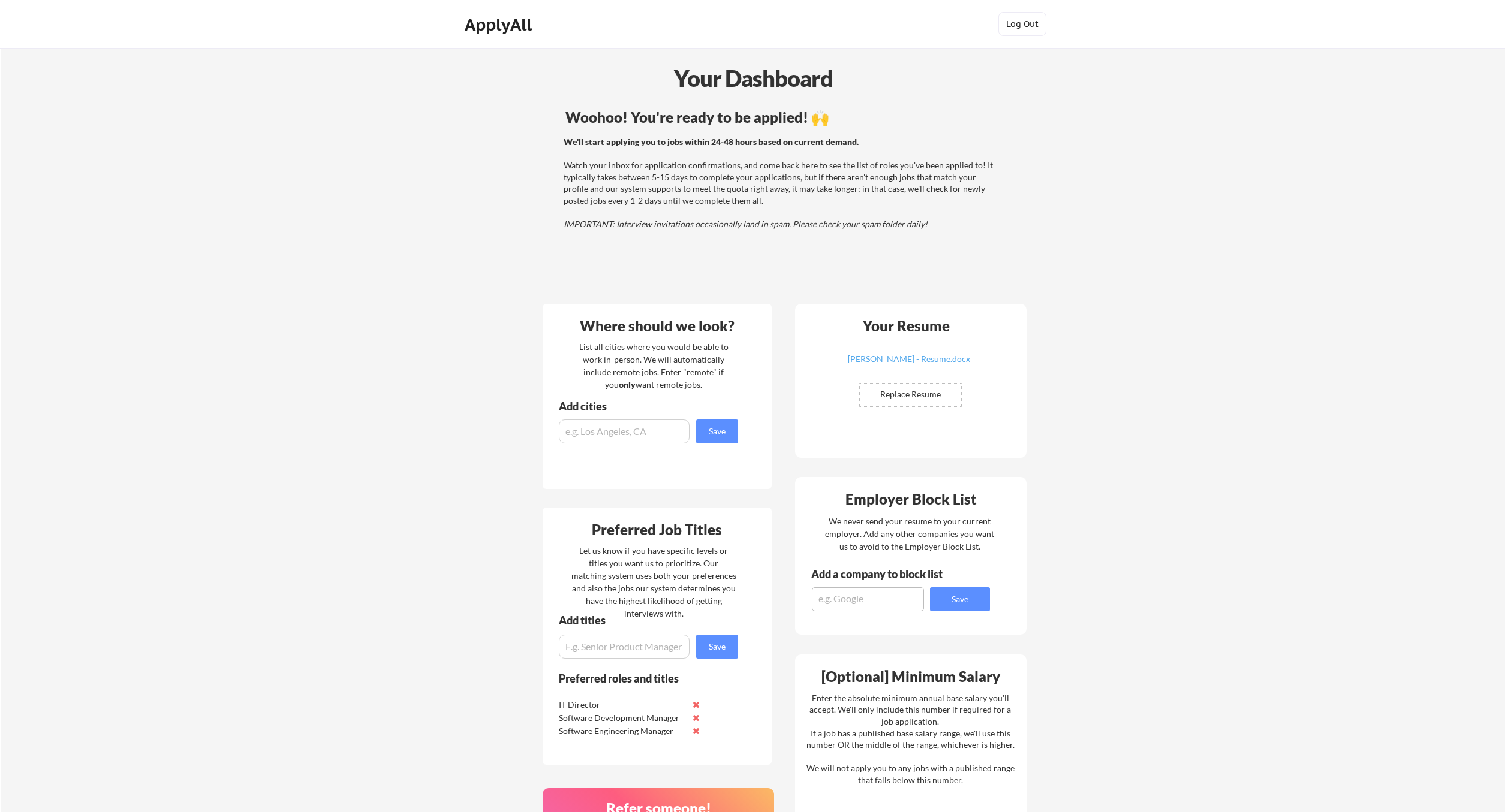
click at [587, 431] on input "input" at bounding box center [624, 432] width 131 height 24
drag, startPoint x: 605, startPoint y: 346, endPoint x: 618, endPoint y: 369, distance: 26.4
click at [618, 369] on div "List all cities where you would be able to work in-person. We will automaticall…" at bounding box center [653, 365] width 165 height 50
click at [577, 350] on div "List all cities where you would be able to work in-person. We will automaticall…" at bounding box center [653, 365] width 165 height 50
click at [583, 432] on input "input" at bounding box center [624, 432] width 131 height 24
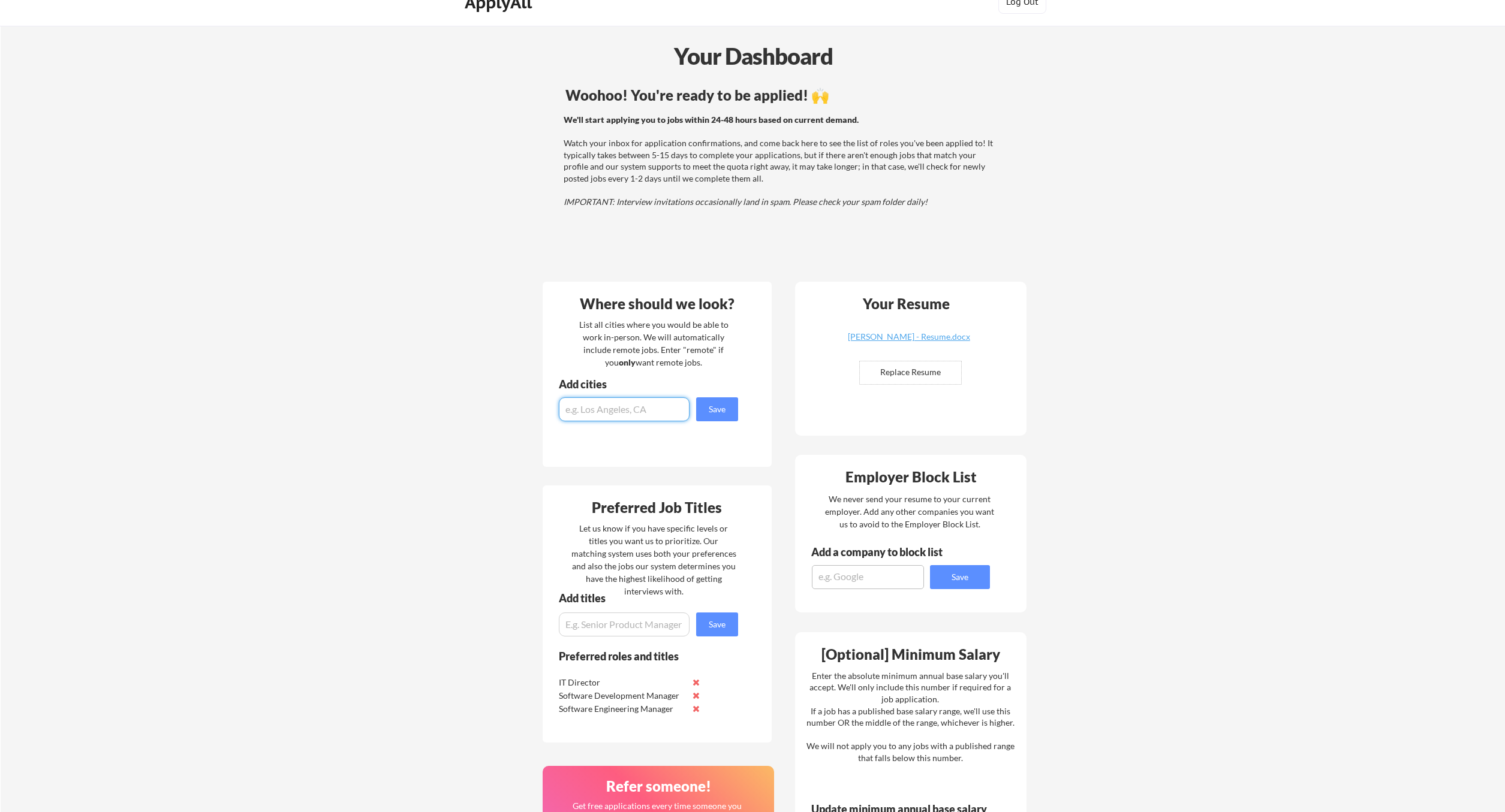
scroll to position [74, 0]
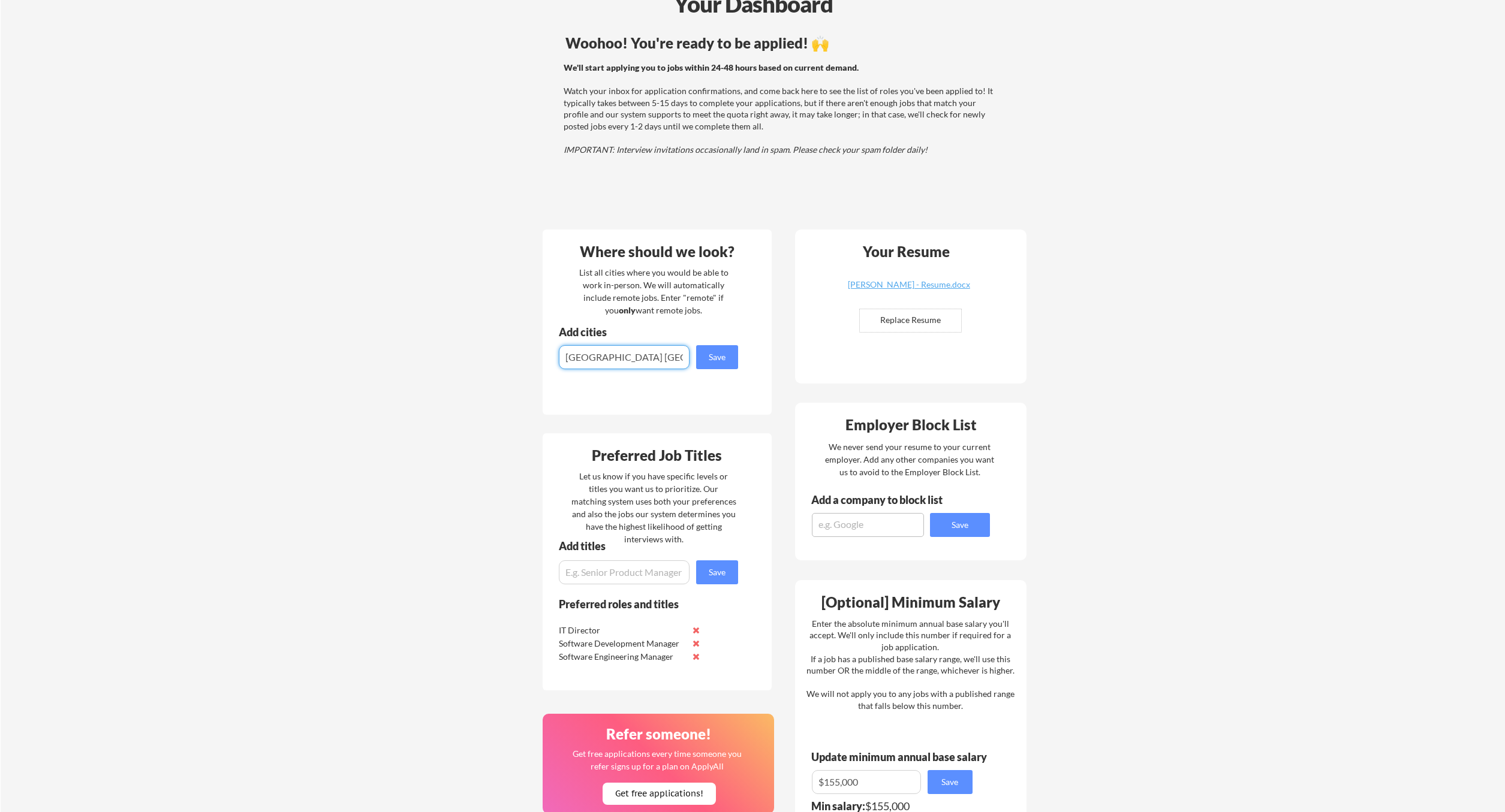
click at [592, 358] on input "input" at bounding box center [624, 357] width 131 height 24
click at [591, 358] on input "input" at bounding box center [624, 357] width 131 height 24
type input "[GEOGRAPHIC_DATA], [GEOGRAPHIC_DATA]"
click at [709, 352] on button "Save" at bounding box center [716, 357] width 42 height 24
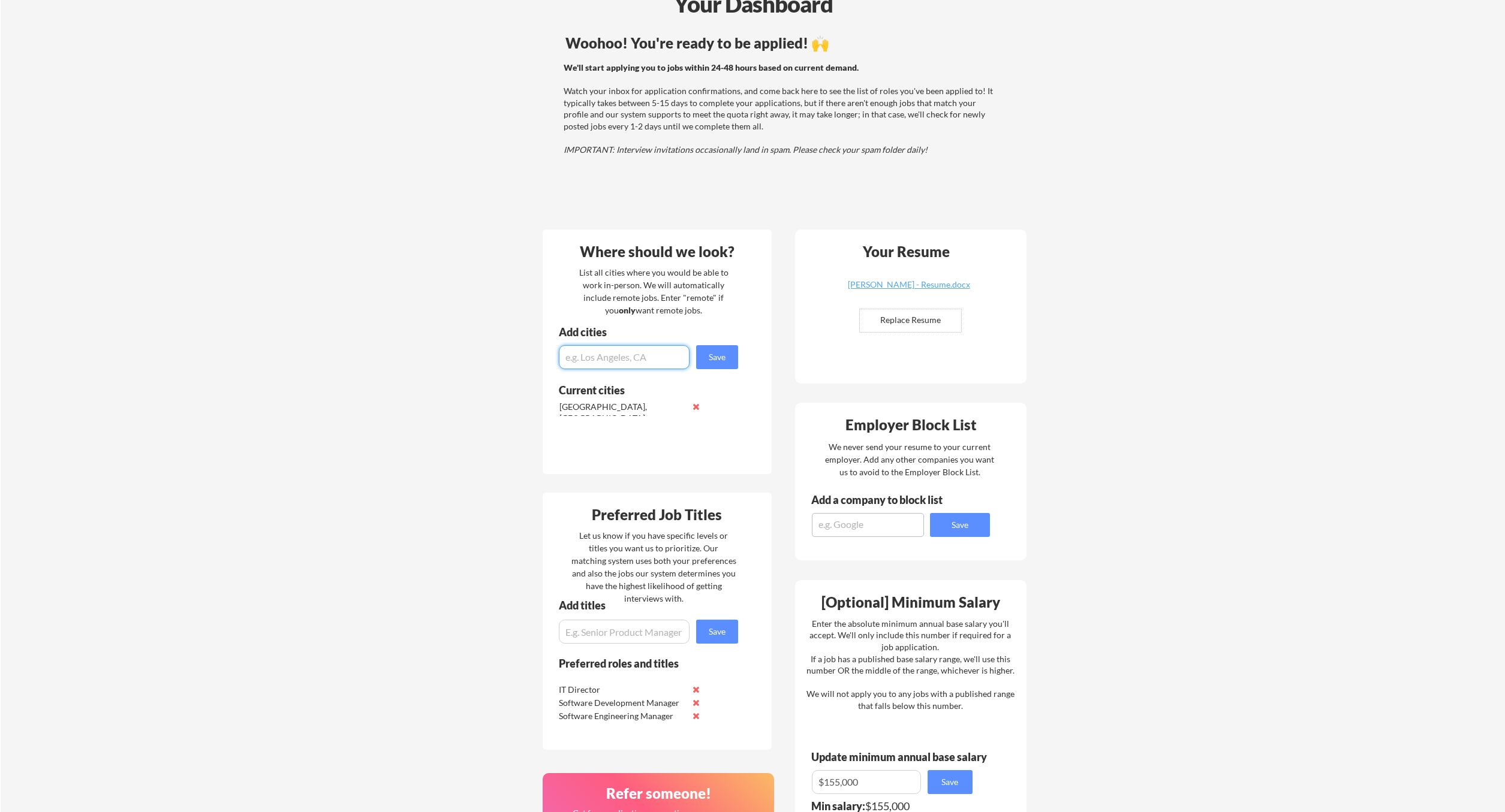
click at [625, 357] on input "input" at bounding box center [624, 357] width 131 height 24
type input "[GEOGRAPHIC_DATA], [GEOGRAPHIC_DATA]"
click at [717, 366] on button "Save" at bounding box center [716, 357] width 42 height 24
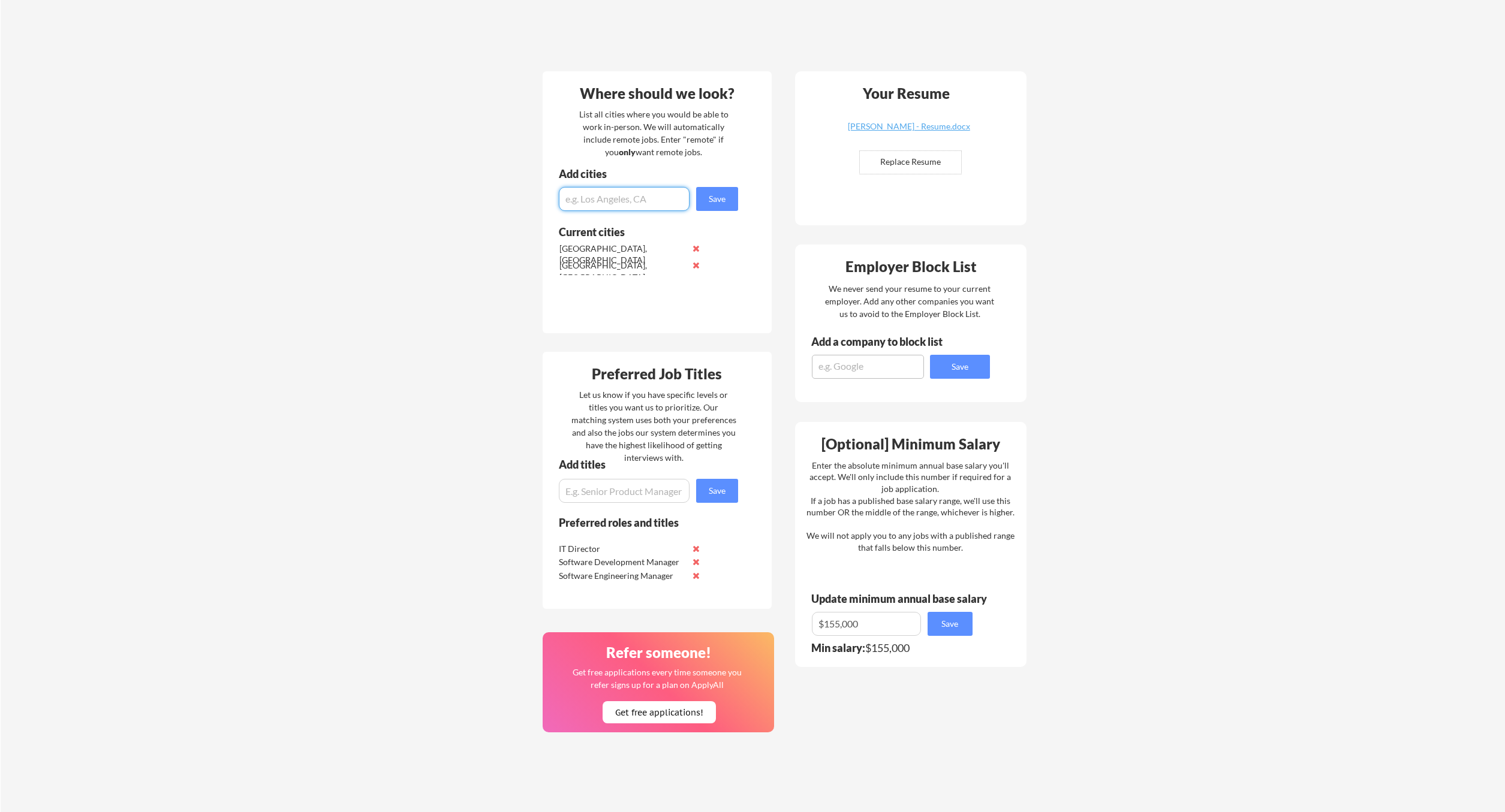
scroll to position [246, 0]
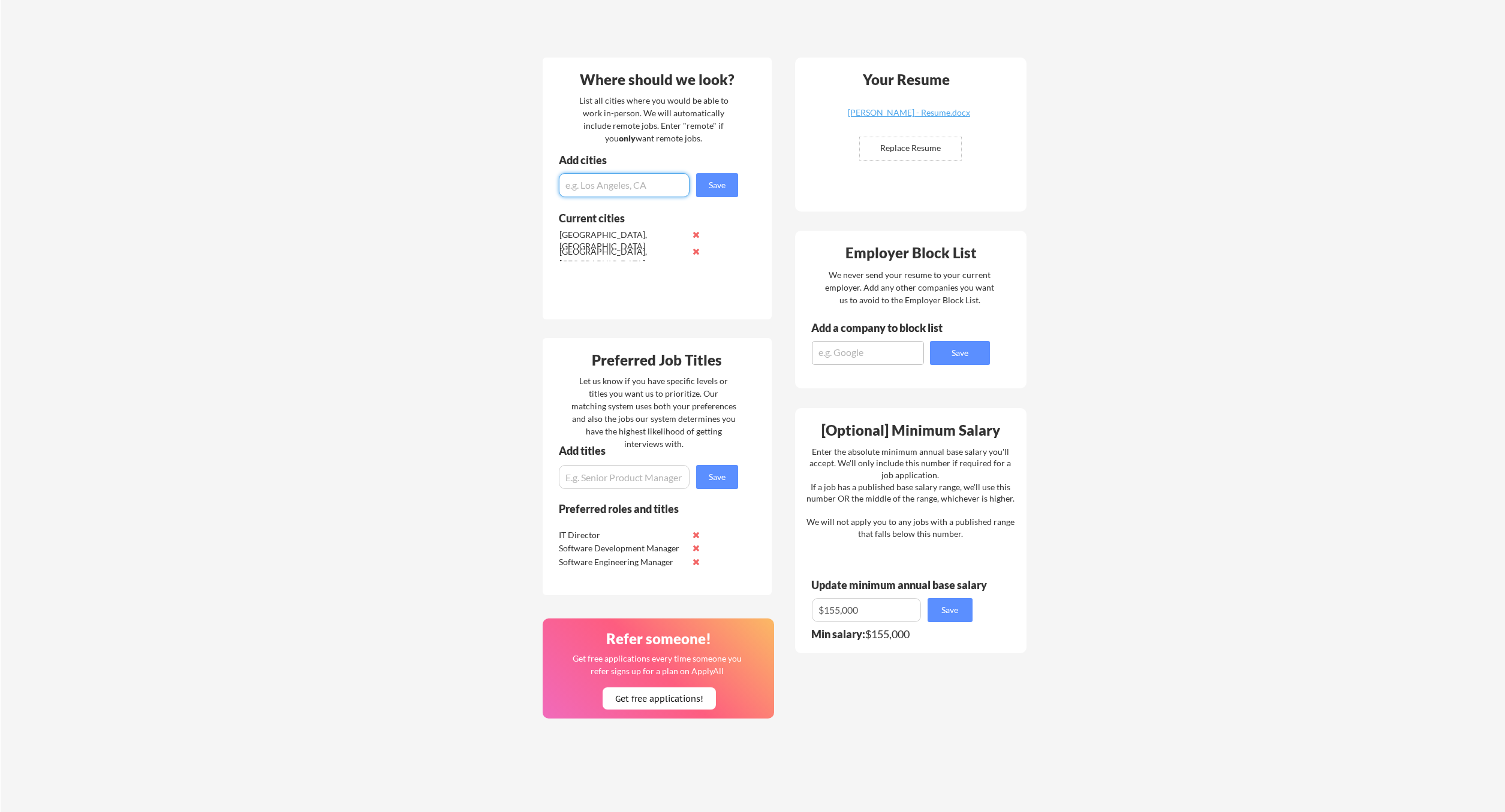
click at [695, 536] on button at bounding box center [696, 535] width 9 height 9
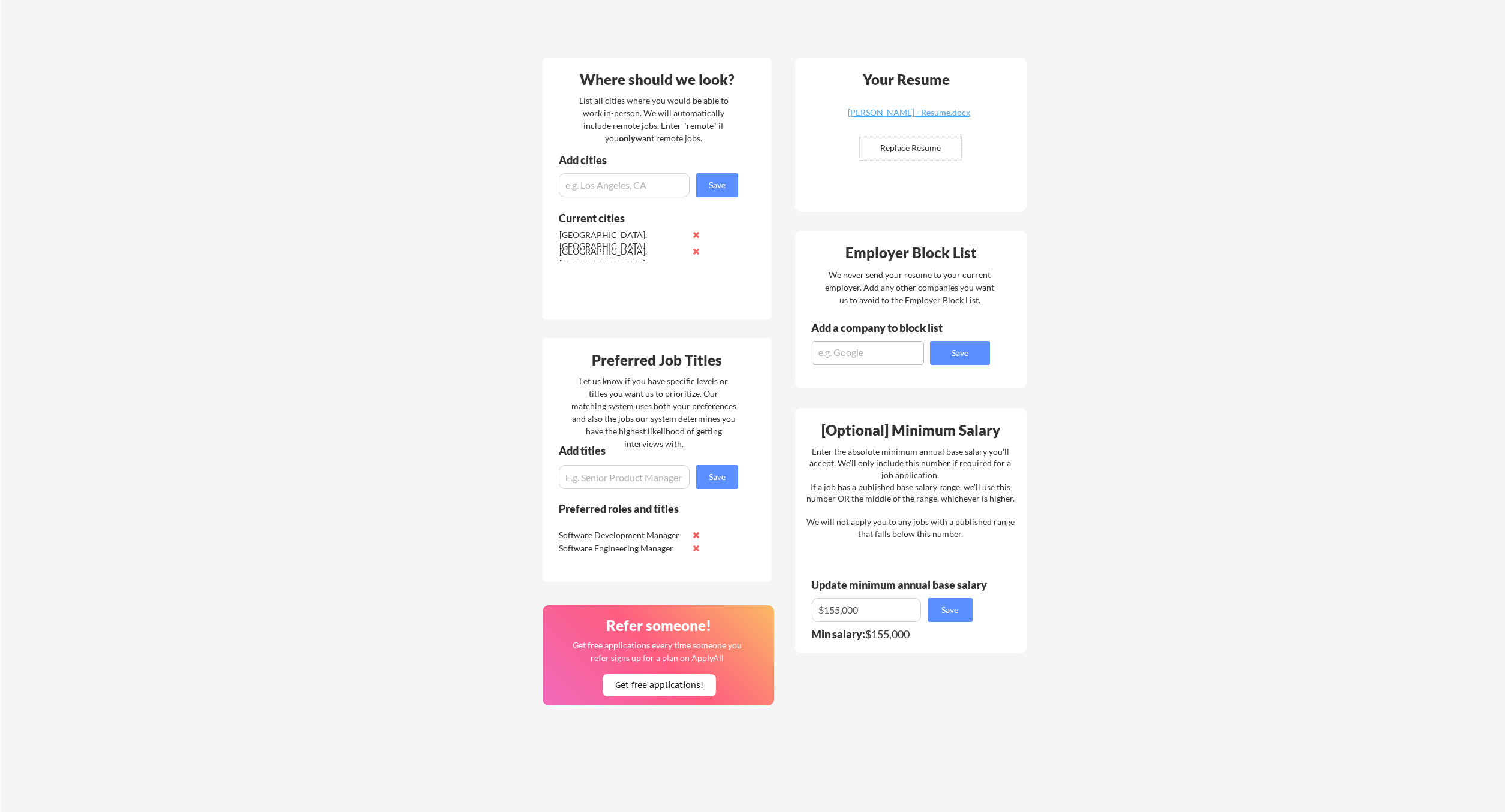
click at [669, 392] on div "Let us know if you have specific levels or titles you want us to prioritize. Ou…" at bounding box center [653, 412] width 165 height 76
click at [904, 283] on div "We never send your resume to your current employer. Add any other companies you…" at bounding box center [910, 287] width 171 height 38
drag, startPoint x: 901, startPoint y: 432, endPoint x: 934, endPoint y: 506, distance: 81.0
click at [934, 506] on div "[Optional] Minimum Salary Enter the absolute minimum annual base salary you'll …" at bounding box center [911, 530] width 231 height 245
click at [944, 497] on div "Enter the absolute minimum annual base salary you'll accept. We'll only include…" at bounding box center [910, 493] width 208 height 94
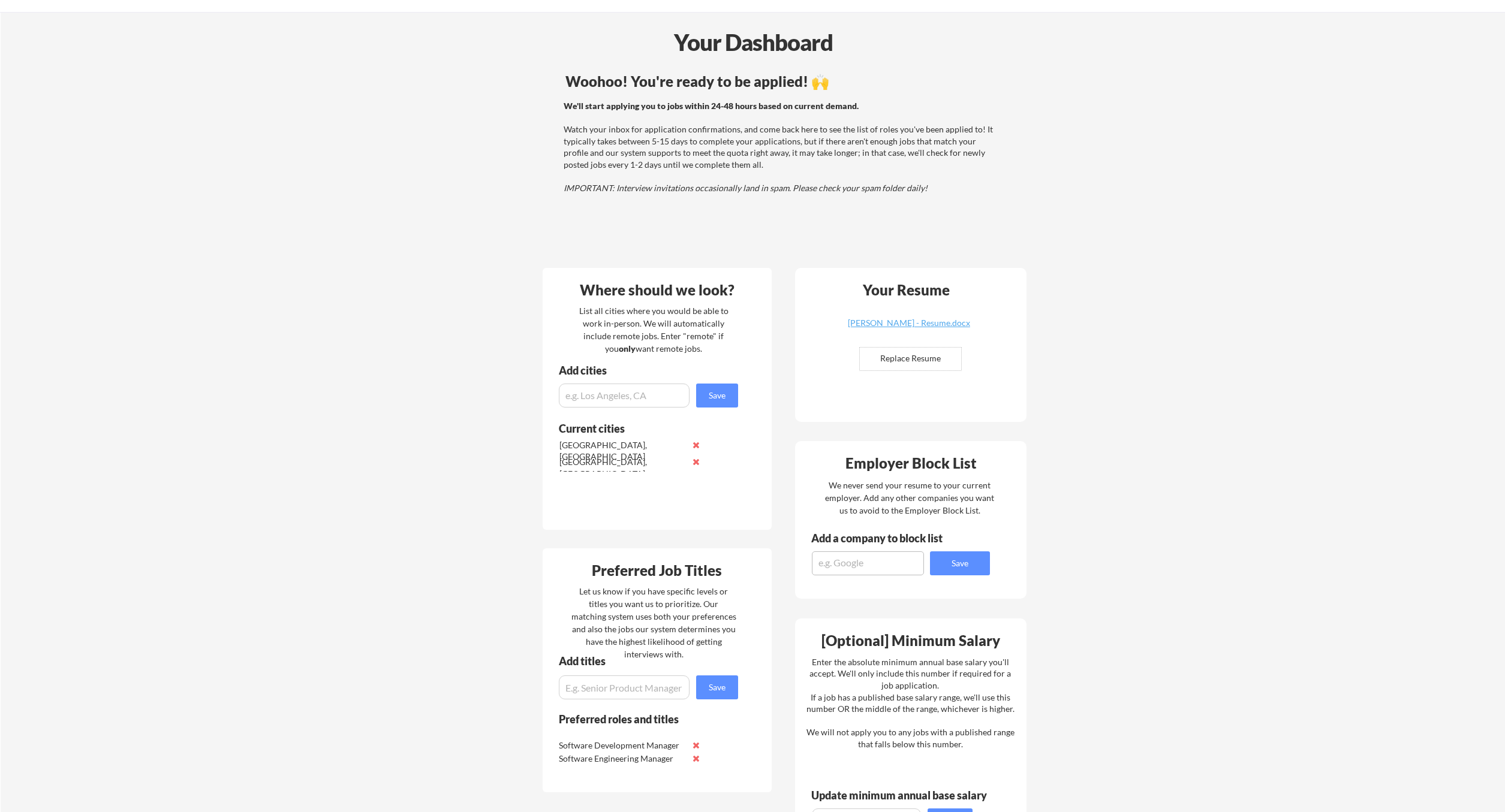
scroll to position [44, 0]
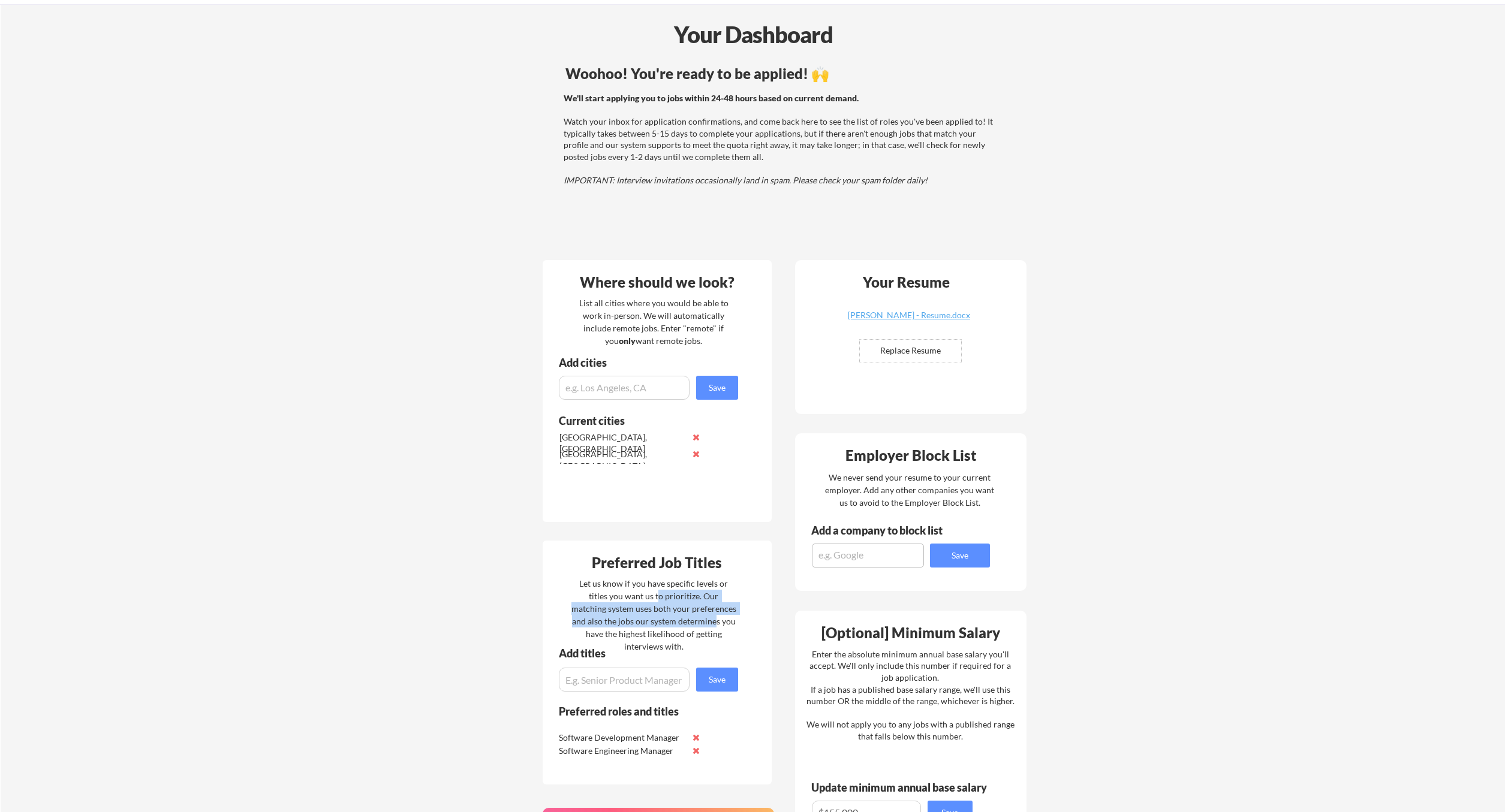
drag, startPoint x: 641, startPoint y: 592, endPoint x: 684, endPoint y: 622, distance: 52.4
click at [684, 622] on div "Let us know if you have specific levels or titles you want us to prioritize. Ou…" at bounding box center [653, 615] width 165 height 76
click at [744, 604] on div "Preferred Job Titles Let us know if you have specific levels or titles you want…" at bounding box center [657, 662] width 229 height 244
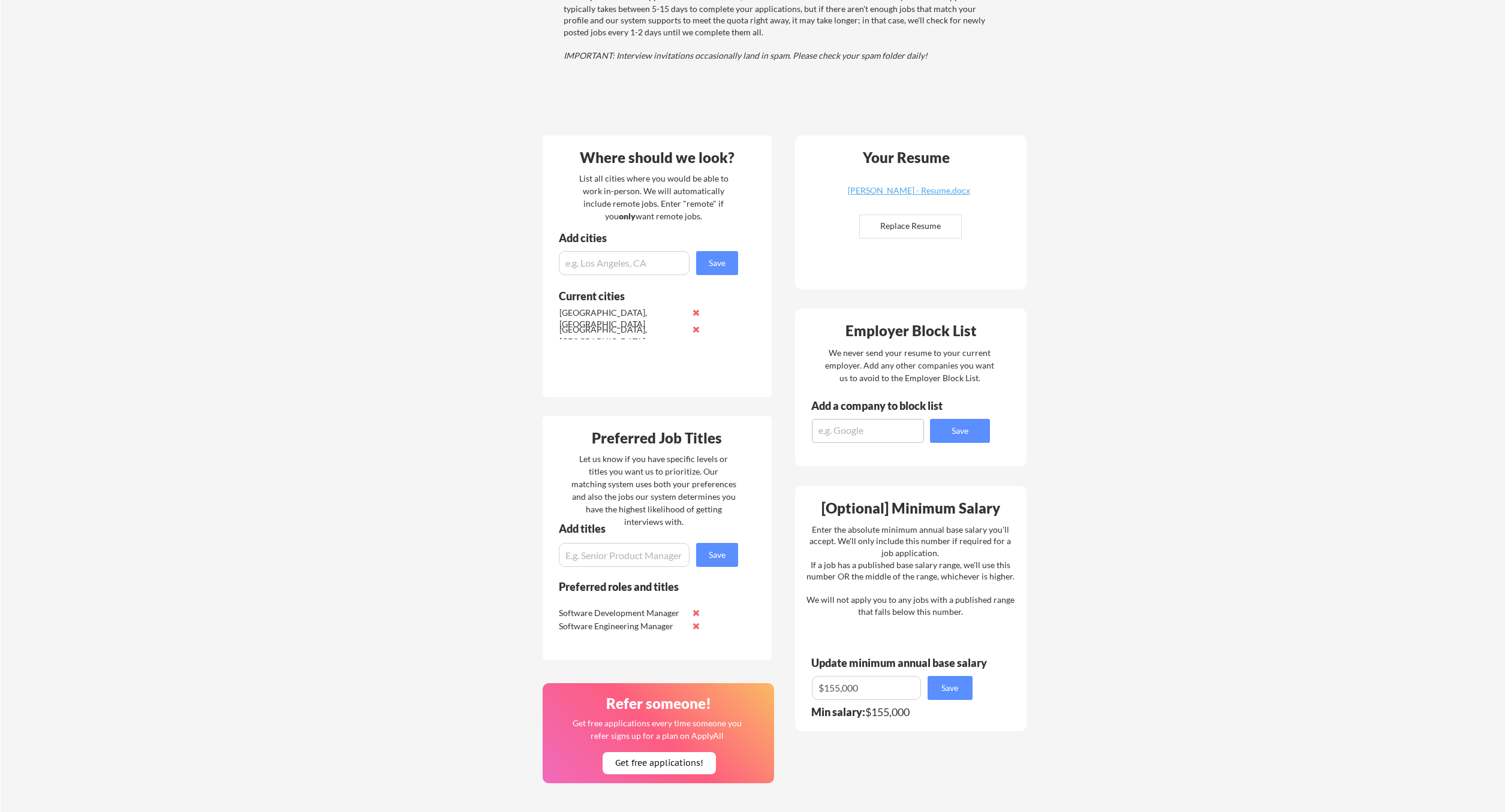
scroll to position [174, 0]
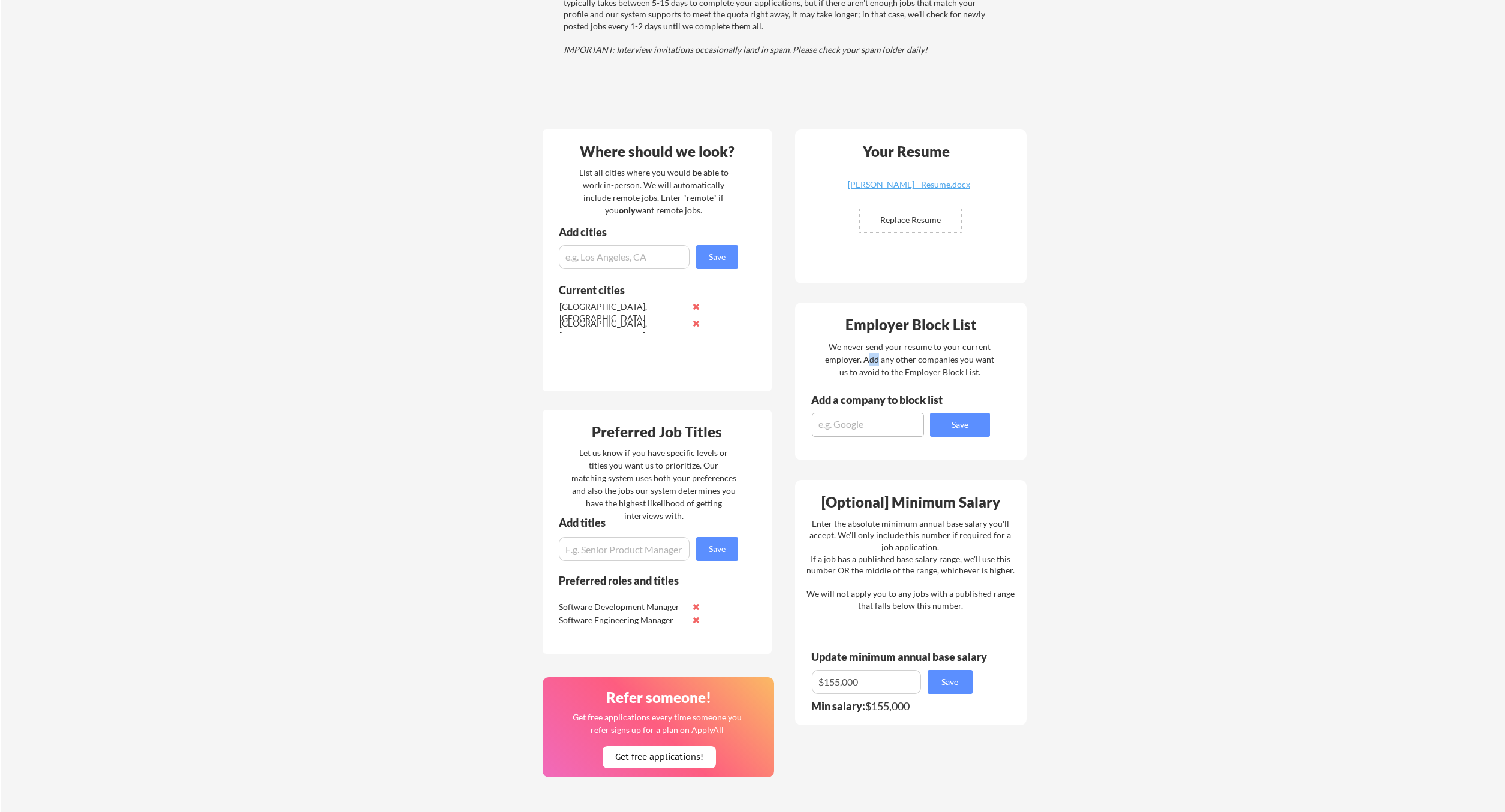
drag, startPoint x: 868, startPoint y: 353, endPoint x: 884, endPoint y: 365, distance: 20.0
click at [884, 365] on div "We never send your resume to your current employer. Add any other companies you…" at bounding box center [910, 359] width 171 height 38
click at [939, 349] on div "We never send your resume to your current employer. Add any other companies you…" at bounding box center [910, 359] width 171 height 38
click at [866, 426] on textarea at bounding box center [867, 425] width 112 height 24
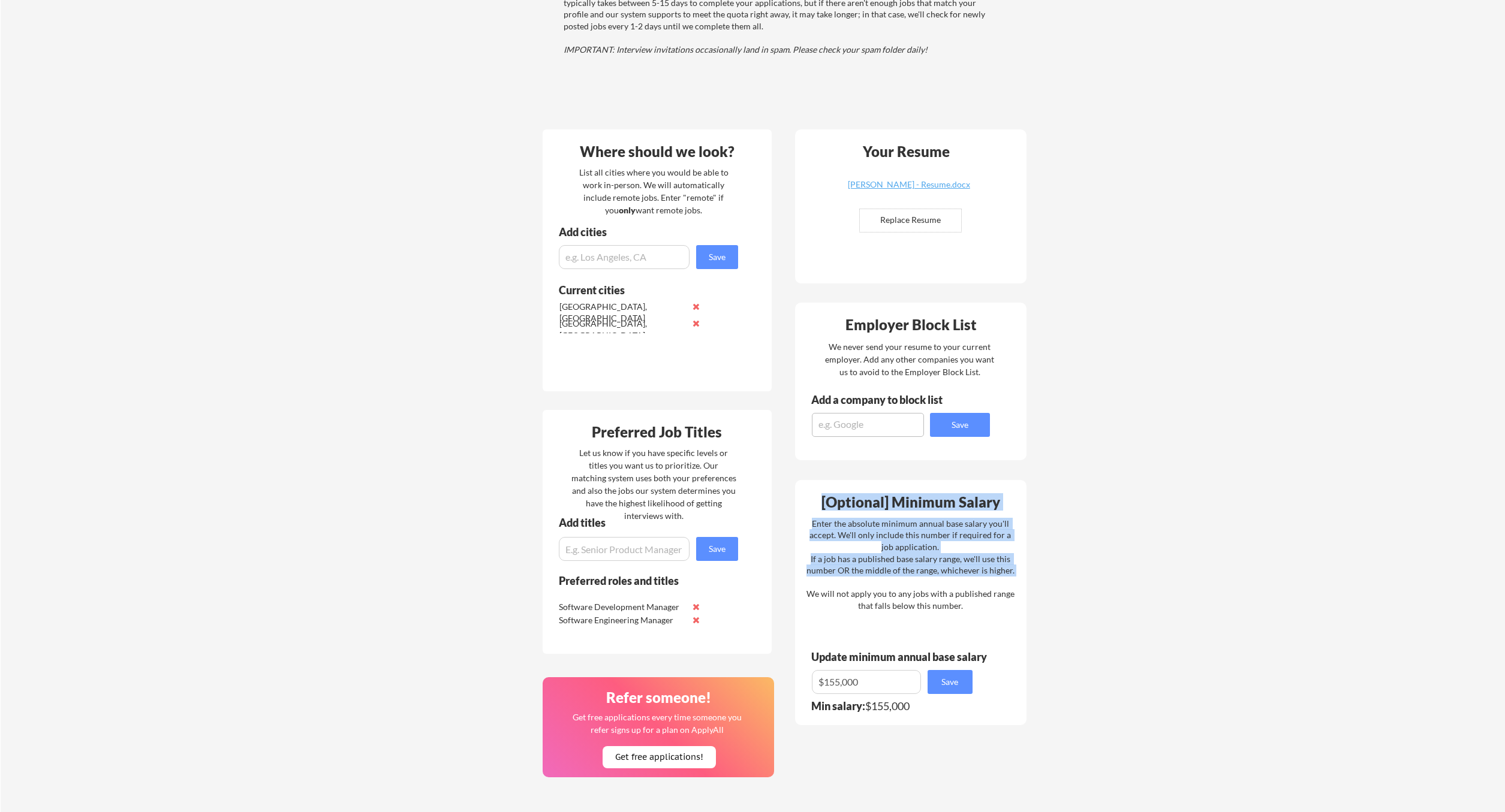
drag, startPoint x: 895, startPoint y: 513, endPoint x: 890, endPoint y: 599, distance: 86.1
click at [890, 599] on div "[Optional] Minimum Salary Enter the absolute minimum annual base salary you'll …" at bounding box center [911, 602] width 231 height 245
click at [918, 570] on div "Enter the absolute minimum annual base salary you'll accept. We'll only include…" at bounding box center [910, 564] width 208 height 94
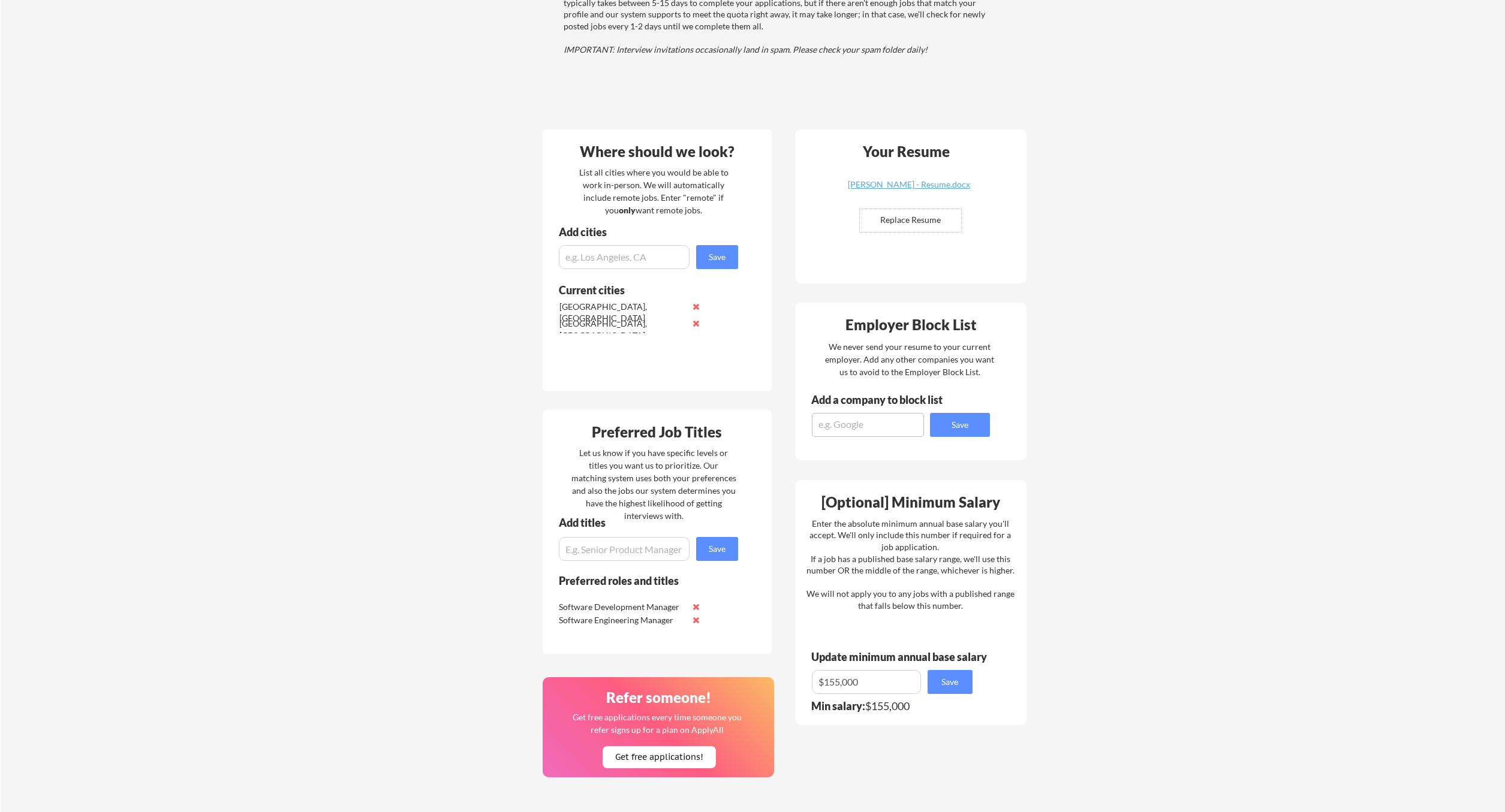
scroll to position [0, 0]
